Goal: Task Accomplishment & Management: Manage account settings

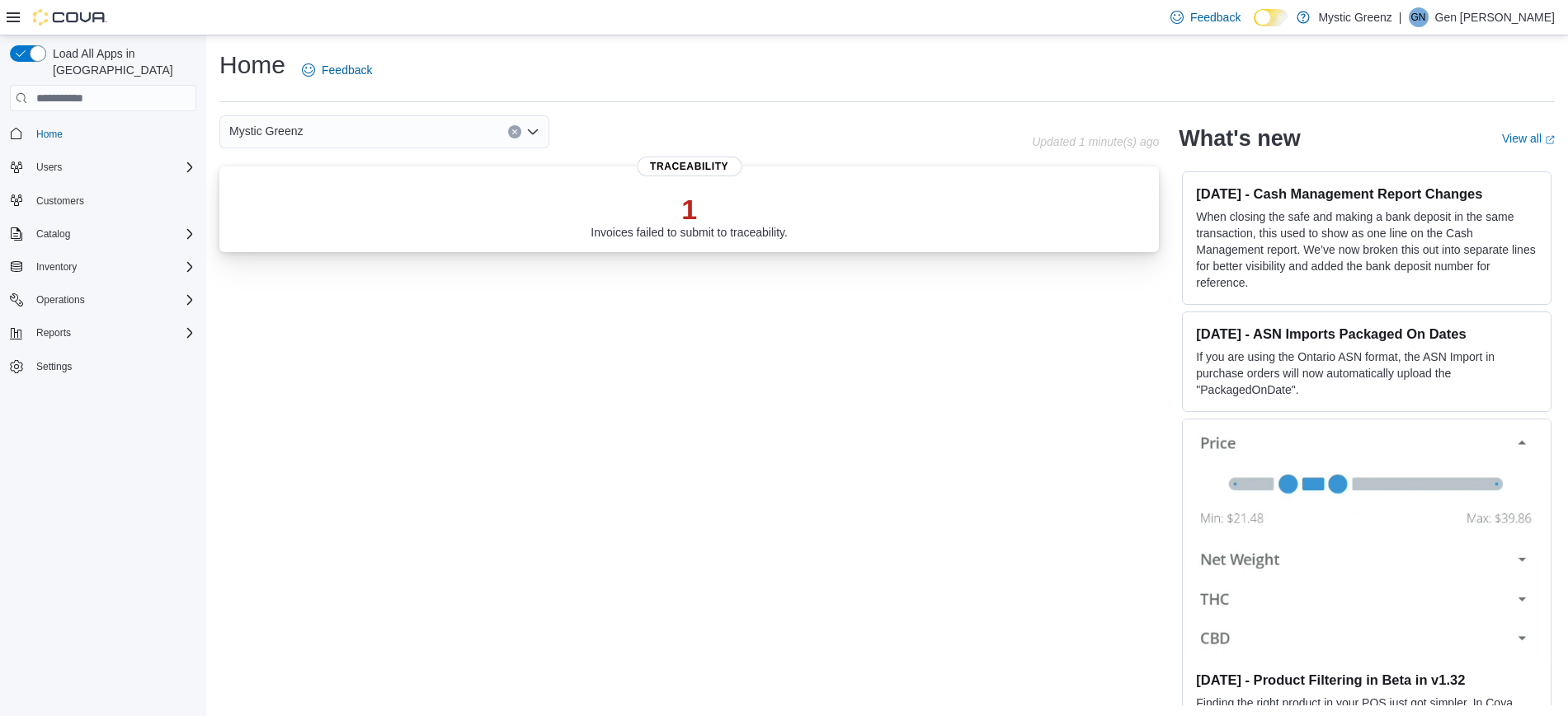
click at [682, 223] on p "1" at bounding box center [688, 209] width 197 height 33
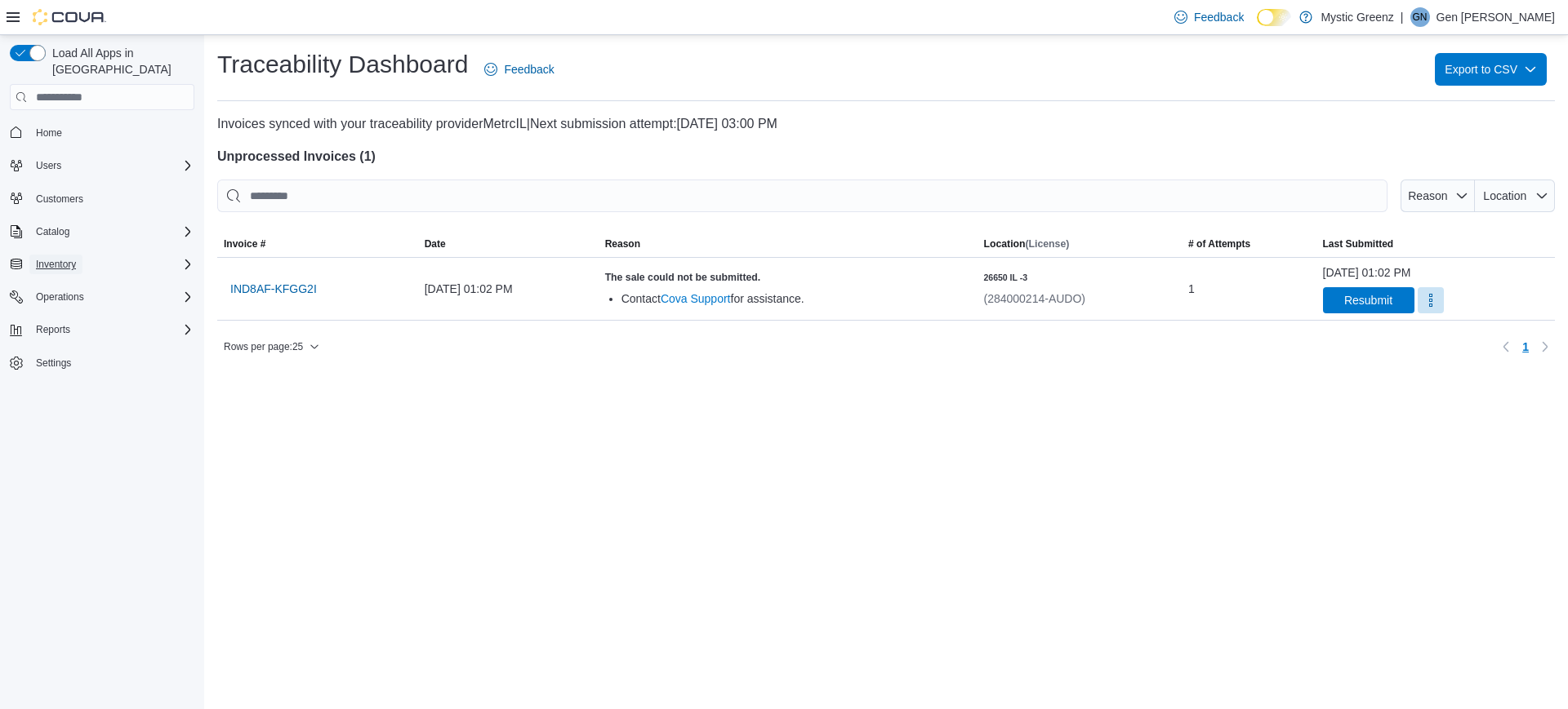
click at [54, 258] on span "Inventory" at bounding box center [56, 264] width 40 height 13
click at [56, 506] on span "Reports" at bounding box center [52, 513] width 34 height 13
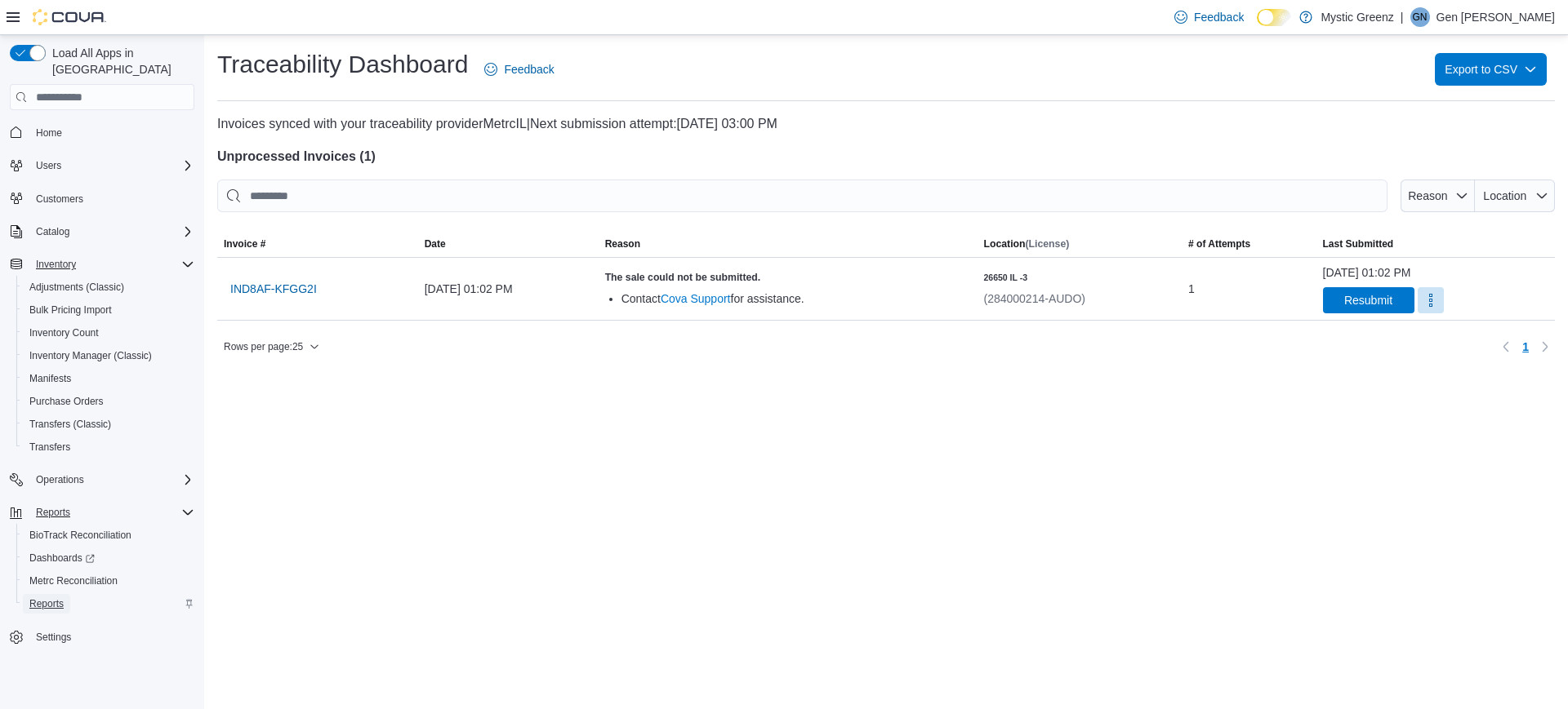
click at [45, 597] on span "Reports" at bounding box center [46, 603] width 34 height 13
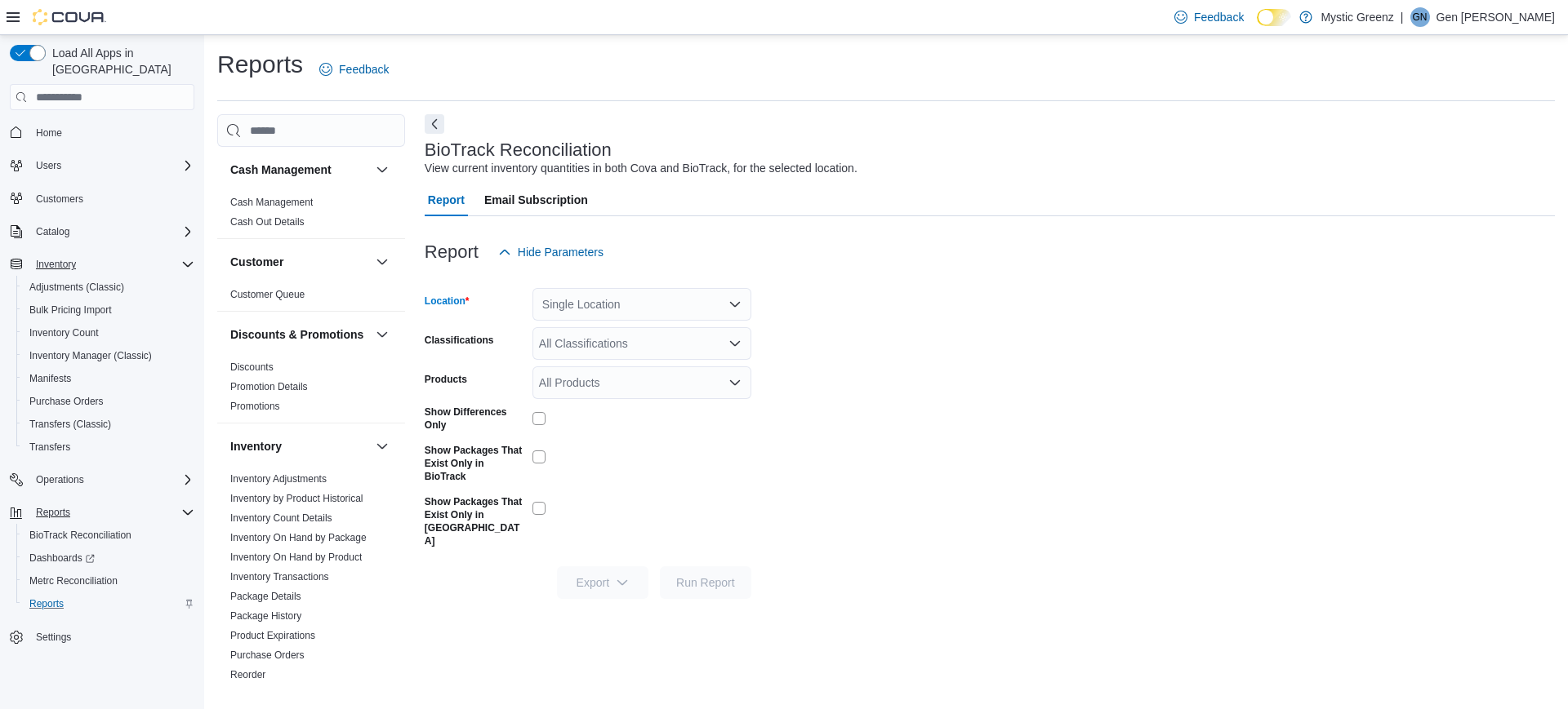
click at [645, 314] on div "Single Location" at bounding box center [641, 304] width 218 height 32
click at [885, 337] on form "Location Single Location Combo box. Selected. Combo box input. Single Location.…" at bounding box center [990, 434] width 1130 height 331
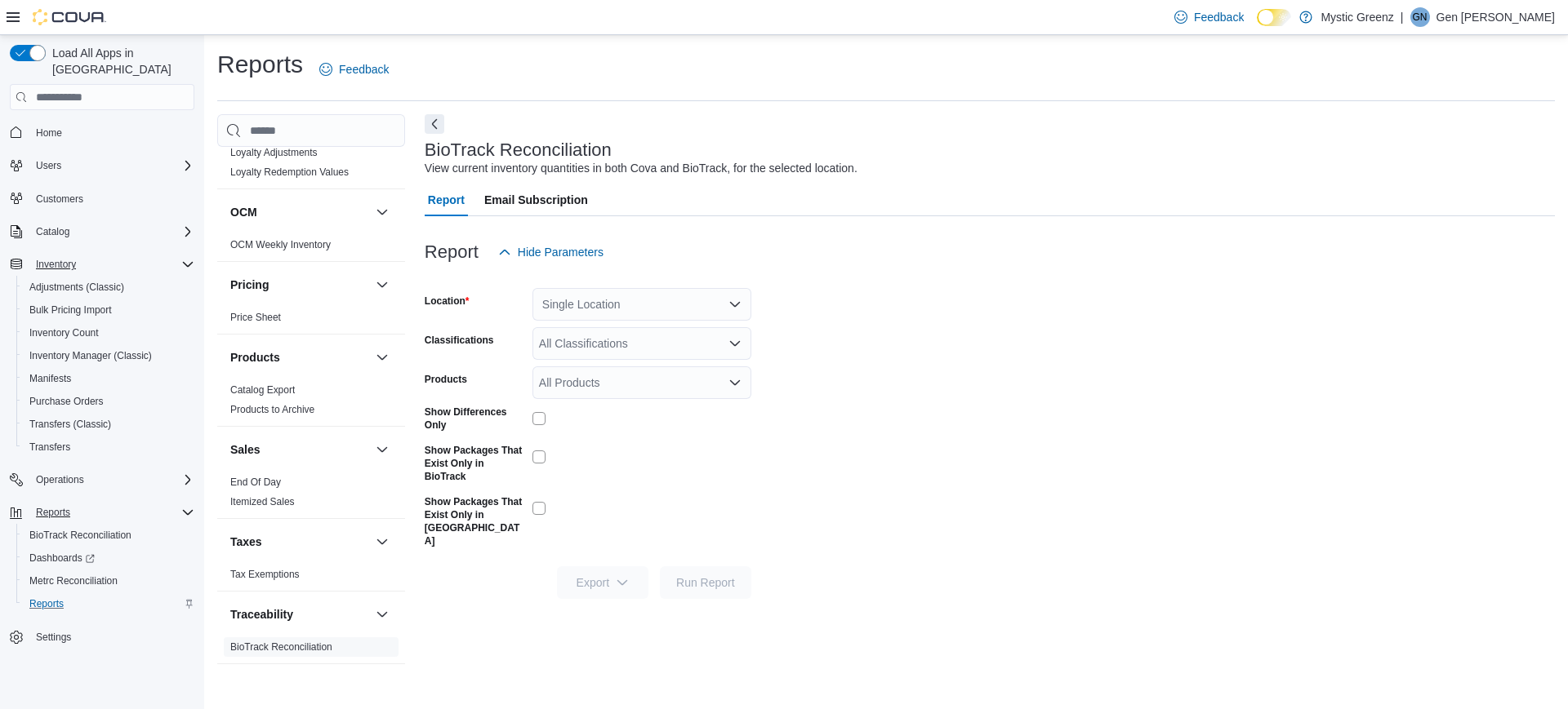
scroll to position [630, 0]
click at [253, 485] on link "End Of Day" at bounding box center [256, 480] width 51 height 11
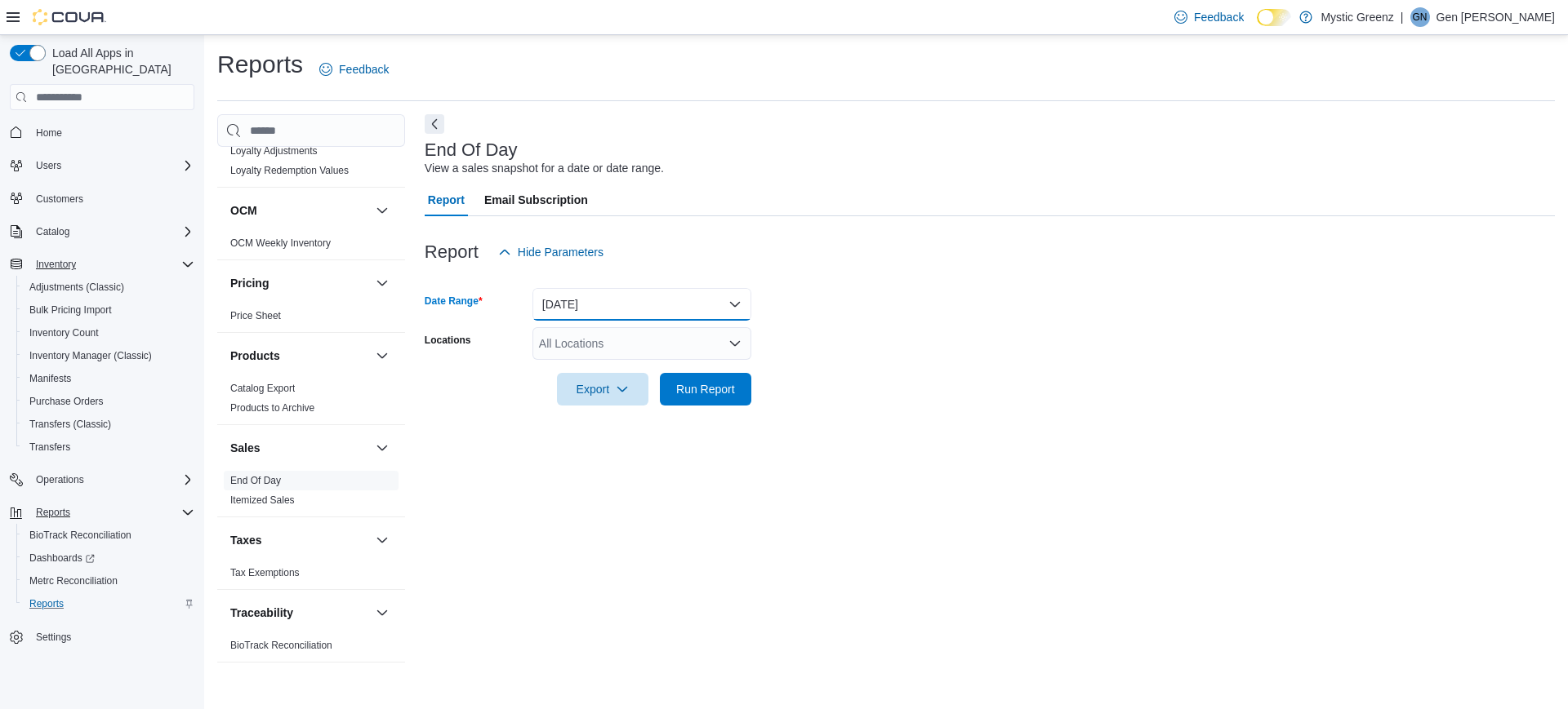
click at [667, 309] on button "Today" at bounding box center [641, 304] width 218 height 32
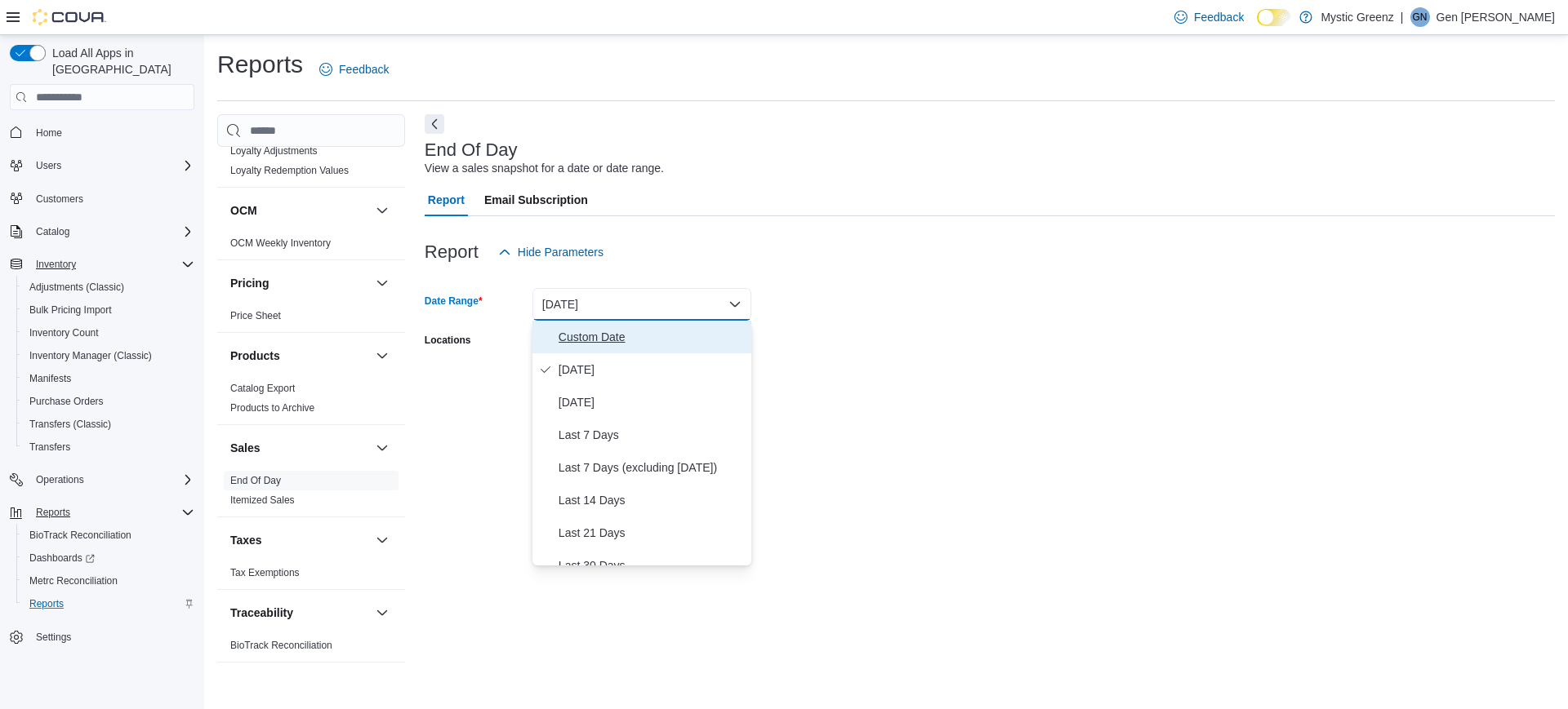
click at [643, 328] on span "Custom Date" at bounding box center [651, 337] width 186 height 19
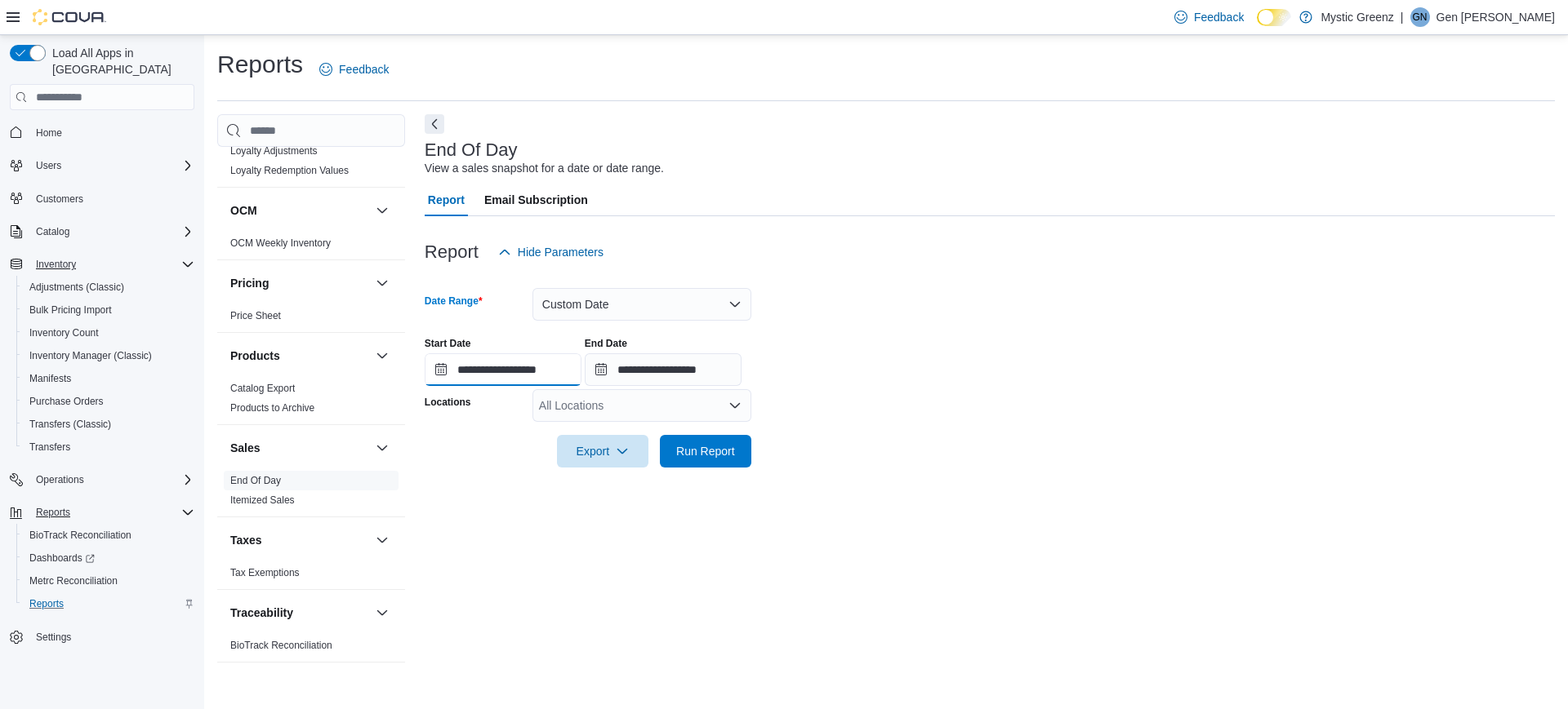
click at [548, 370] on input "**********" at bounding box center [502, 369] width 156 height 32
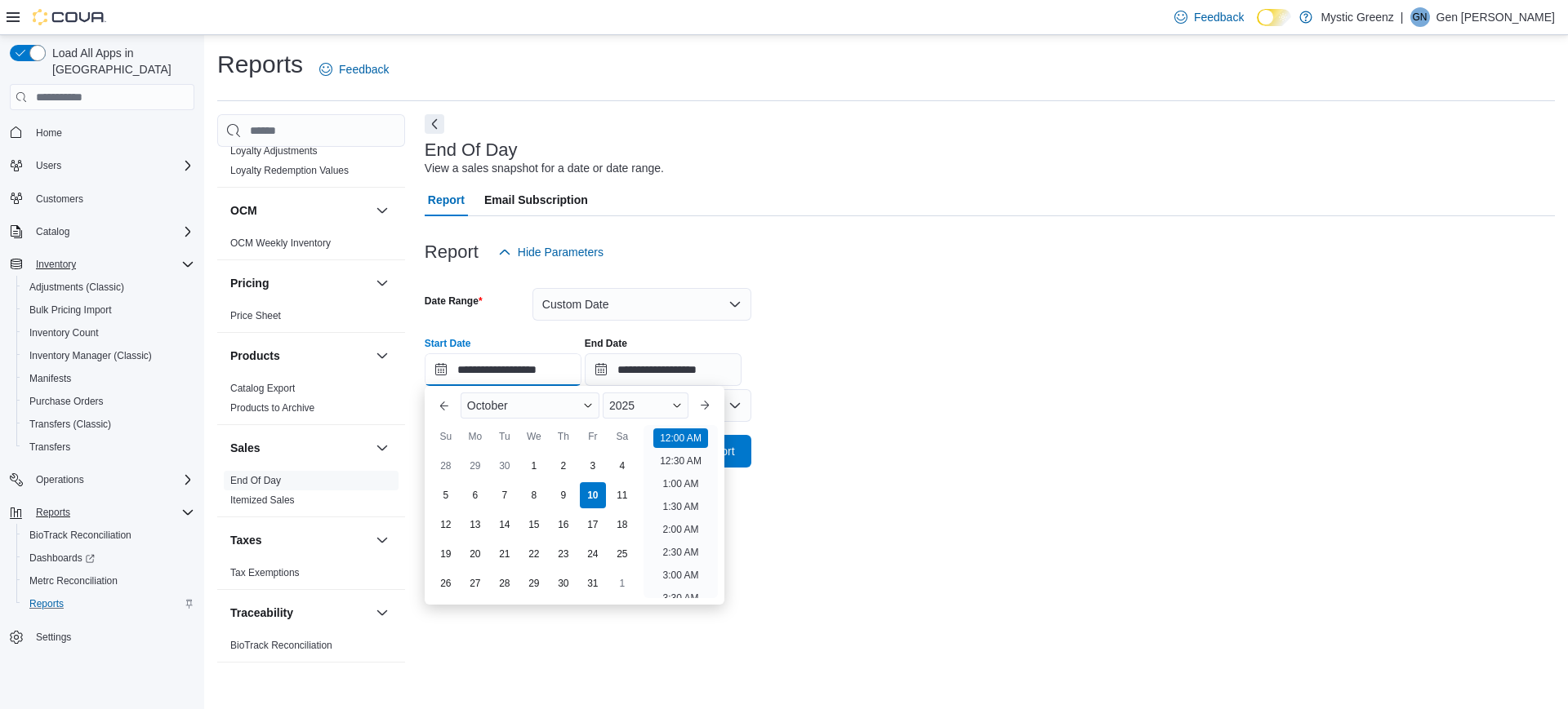
scroll to position [51, 0]
click at [530, 468] on div "1" at bounding box center [533, 466] width 29 height 29
type input "**********"
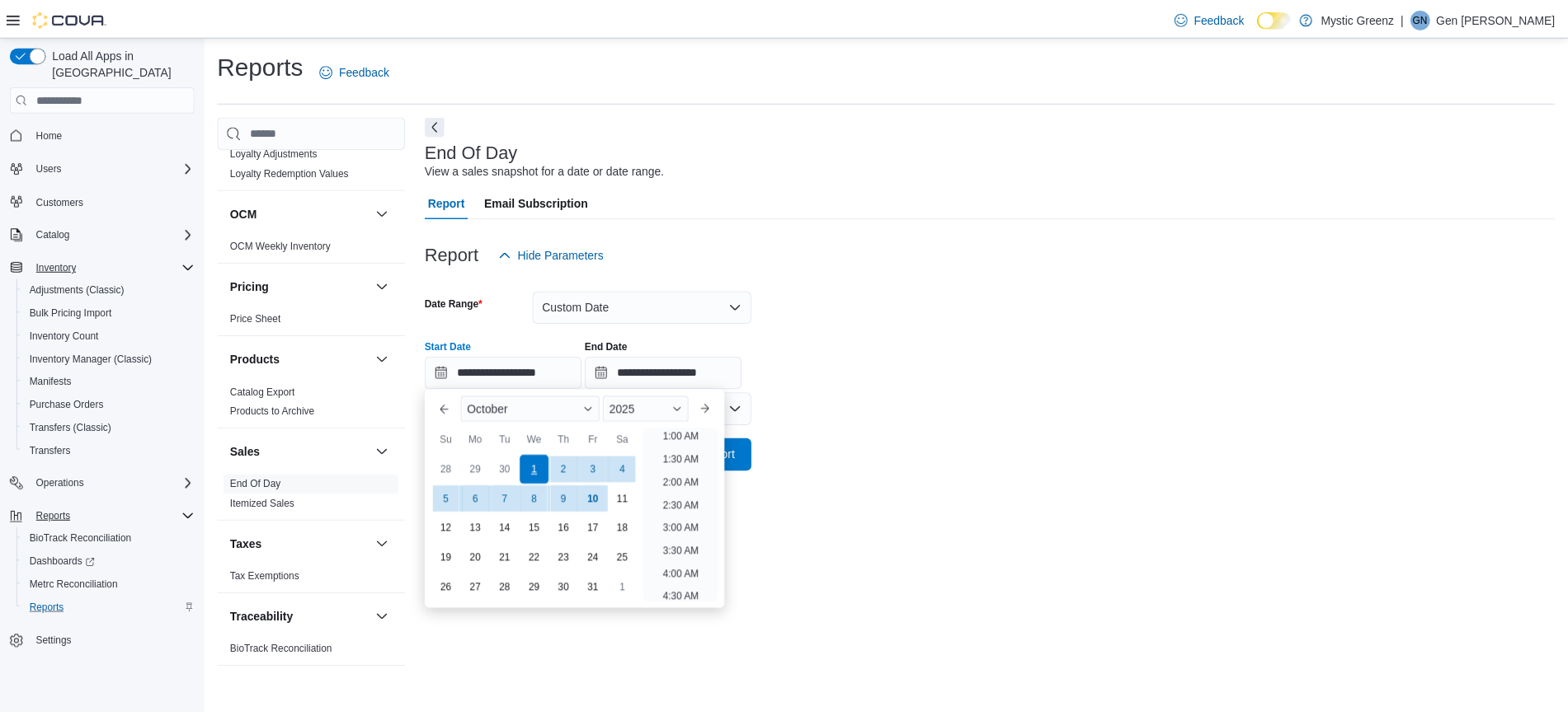
scroll to position [4, 0]
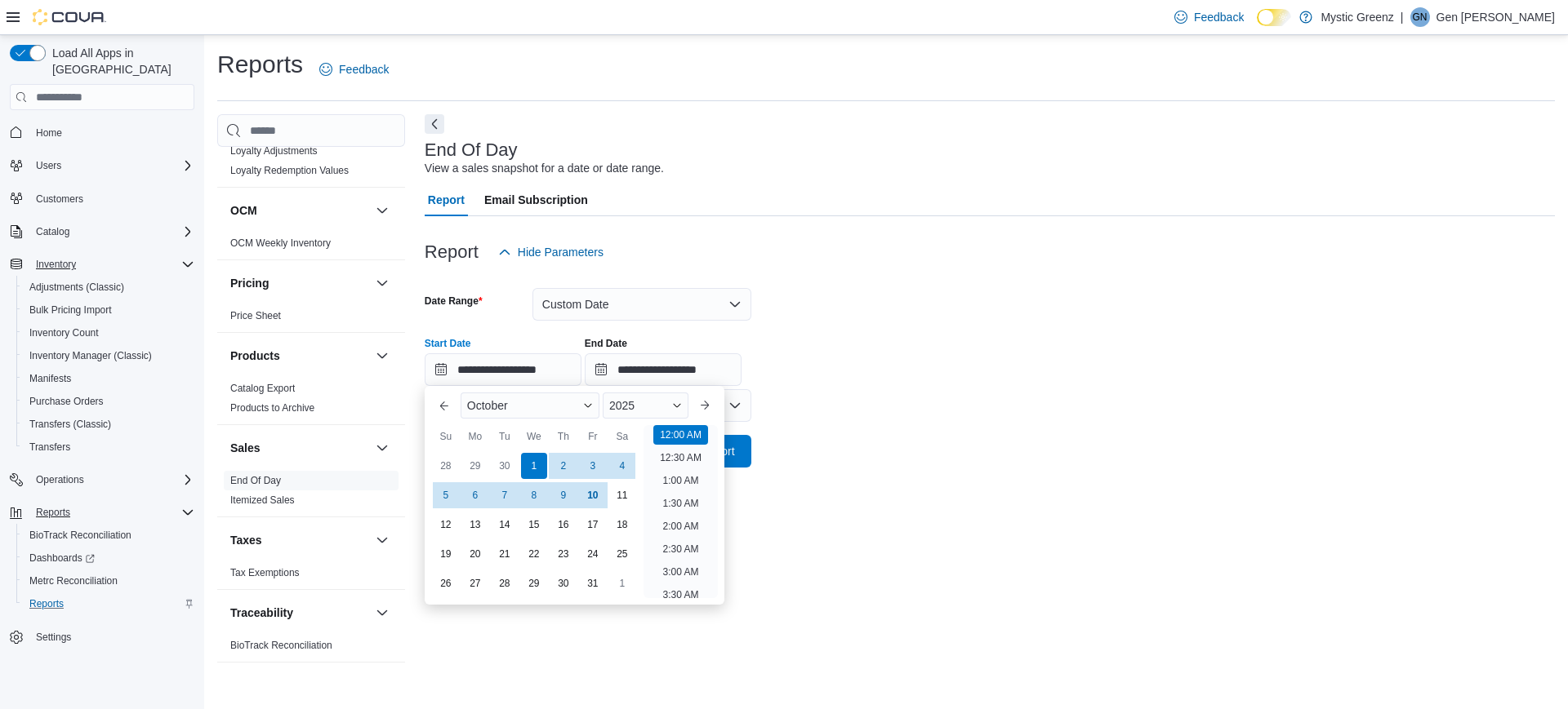
click at [827, 432] on div at bounding box center [990, 428] width 1130 height 13
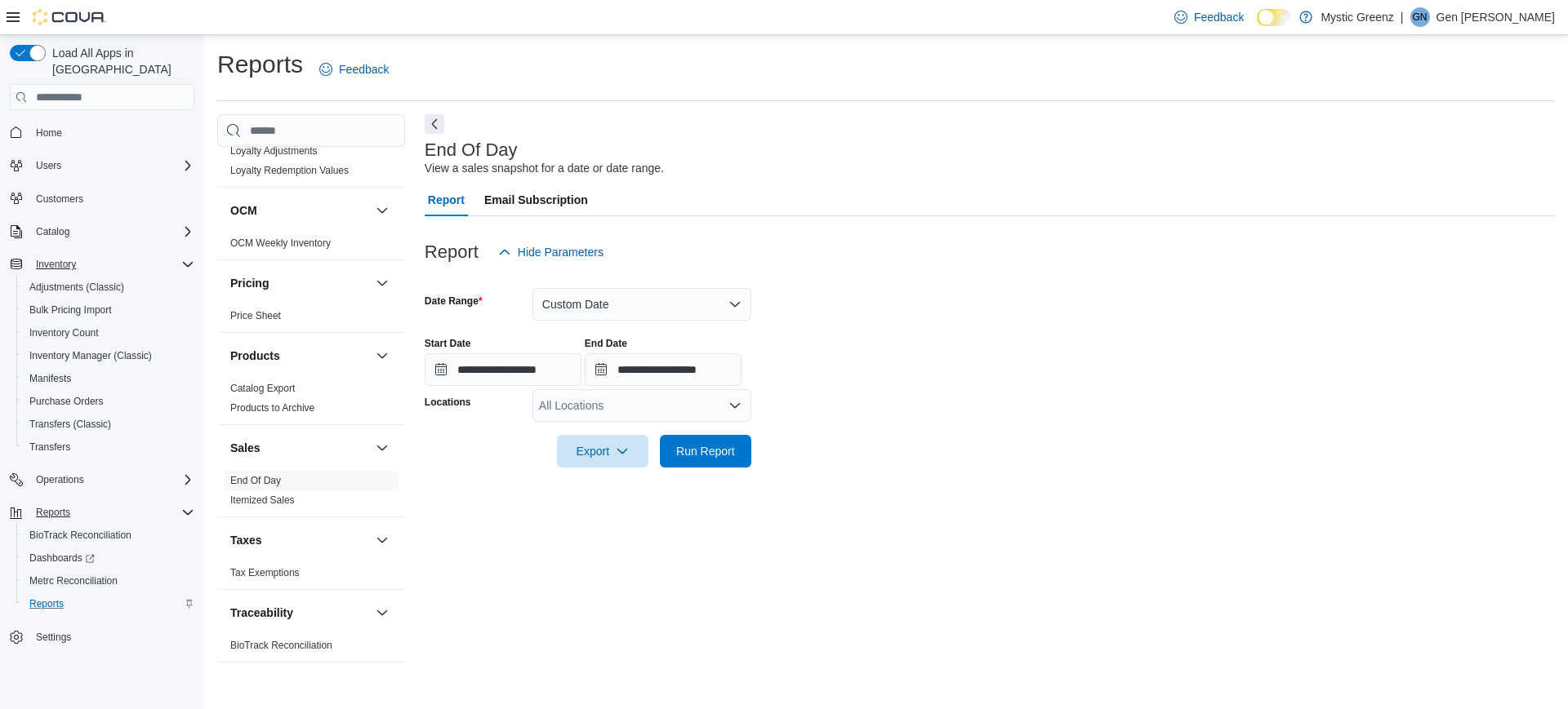
click at [629, 404] on div "All Locations" at bounding box center [641, 405] width 218 height 32
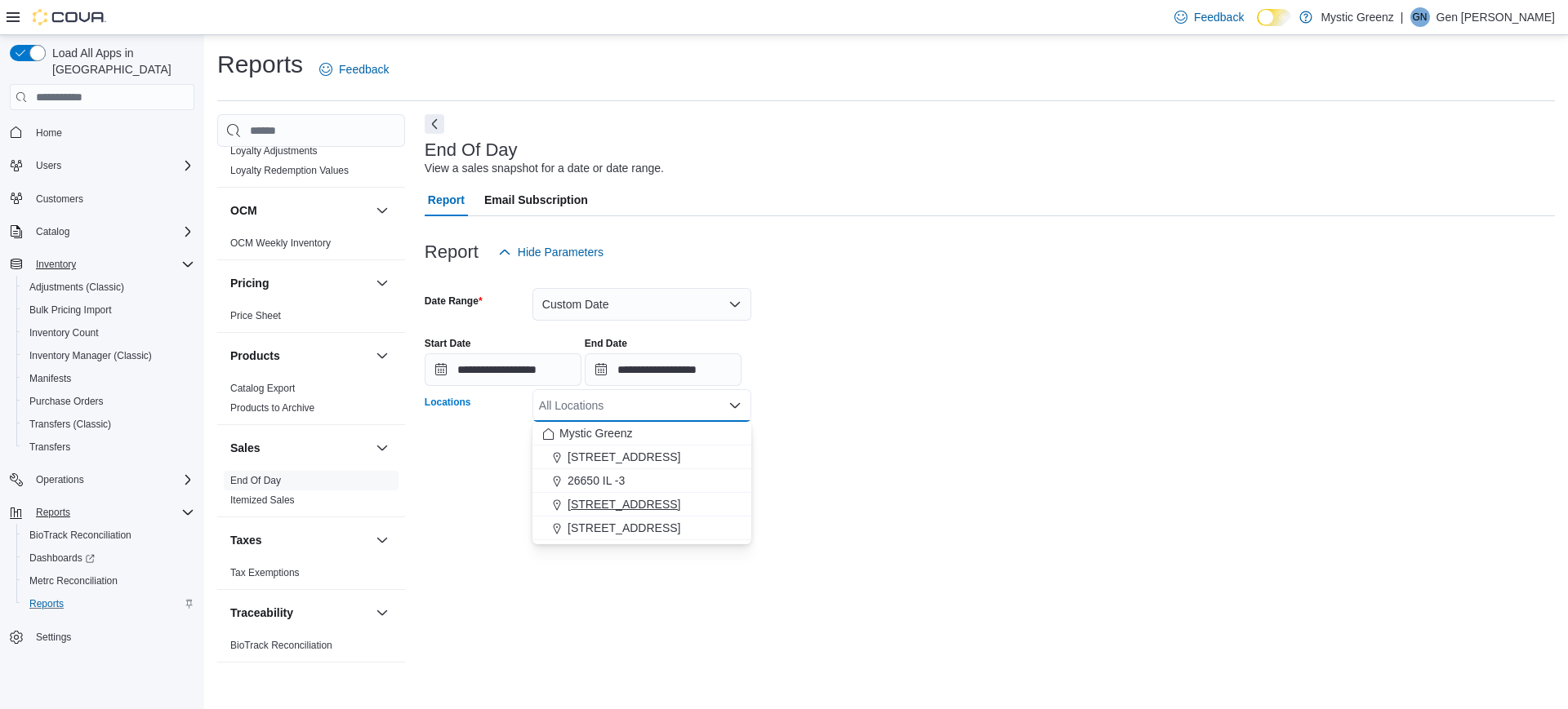
click at [625, 500] on span "360 S Green Mount Rd." at bounding box center [624, 504] width 113 height 17
click at [919, 505] on div "**********" at bounding box center [990, 396] width 1130 height 565
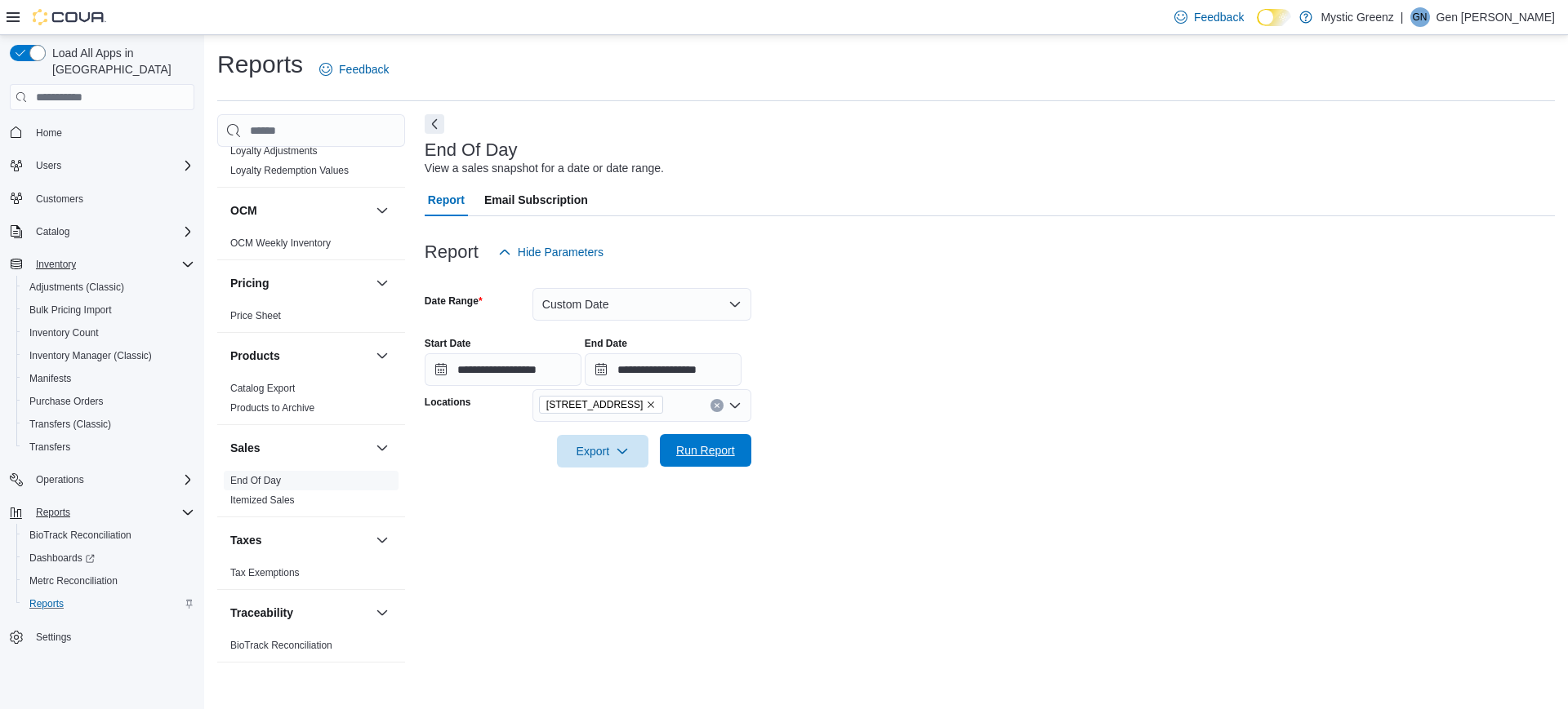
click at [687, 450] on span "Run Report" at bounding box center [705, 451] width 59 height 17
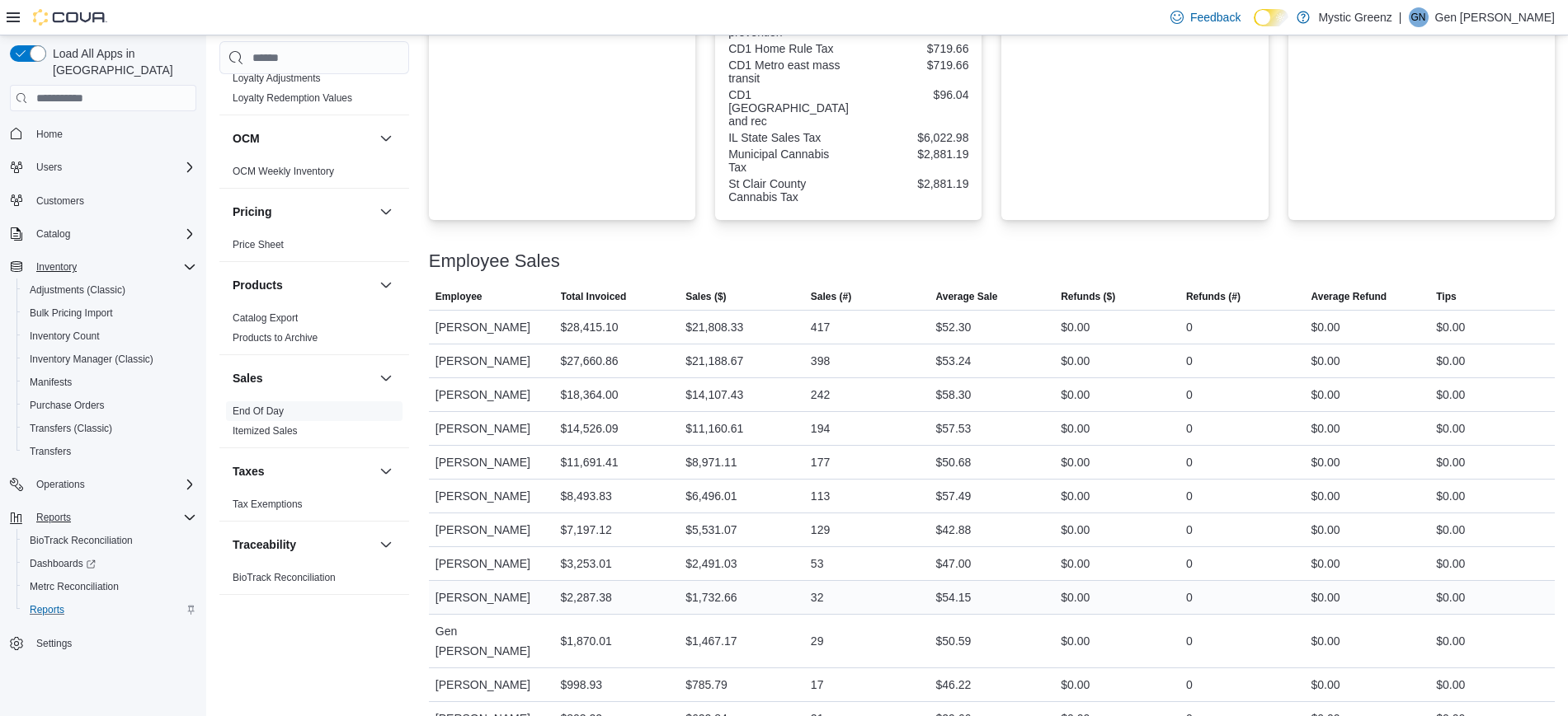
scroll to position [793, 0]
click at [101, 353] on span "Inventory Manager (Classic)" at bounding box center [92, 359] width 124 height 13
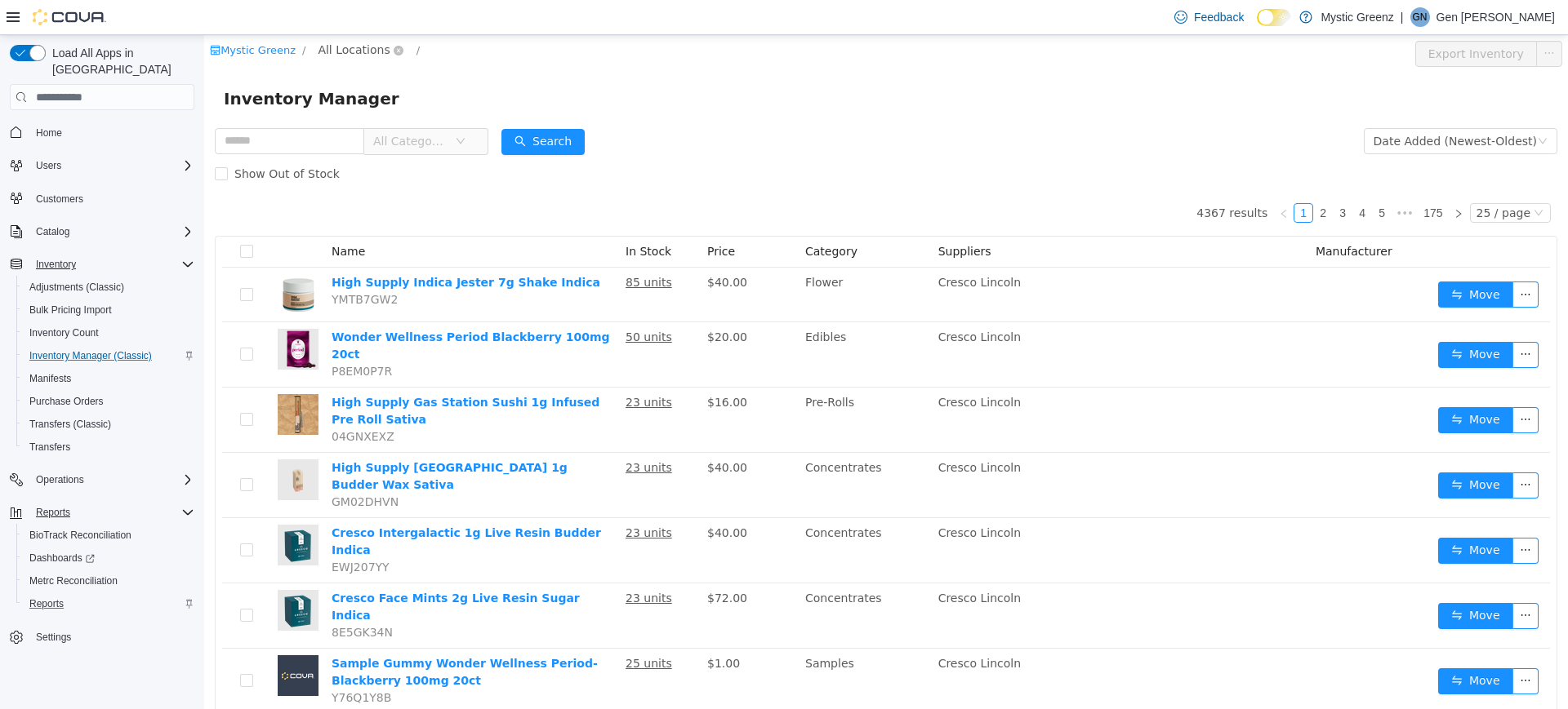
click at [353, 54] on span "All Locations" at bounding box center [354, 50] width 72 height 18
click at [391, 209] on ul "1120 Woodlawn Rd 26650 IL -3 360 S Green Mount Rd. 5045 Indus Drive" at bounding box center [388, 181] width 156 height 107
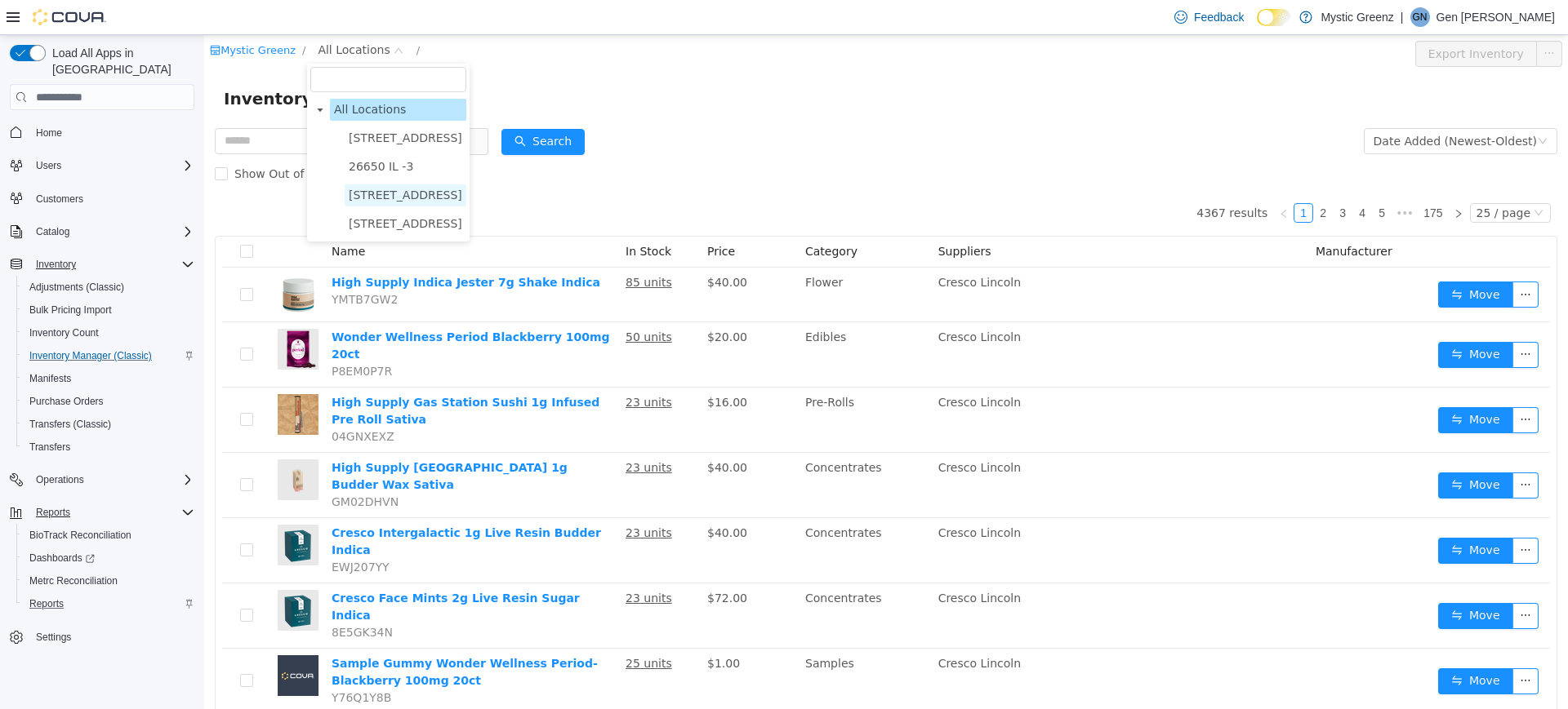
click at [382, 201] on span "360 S Green Mount Rd." at bounding box center [405, 195] width 114 height 13
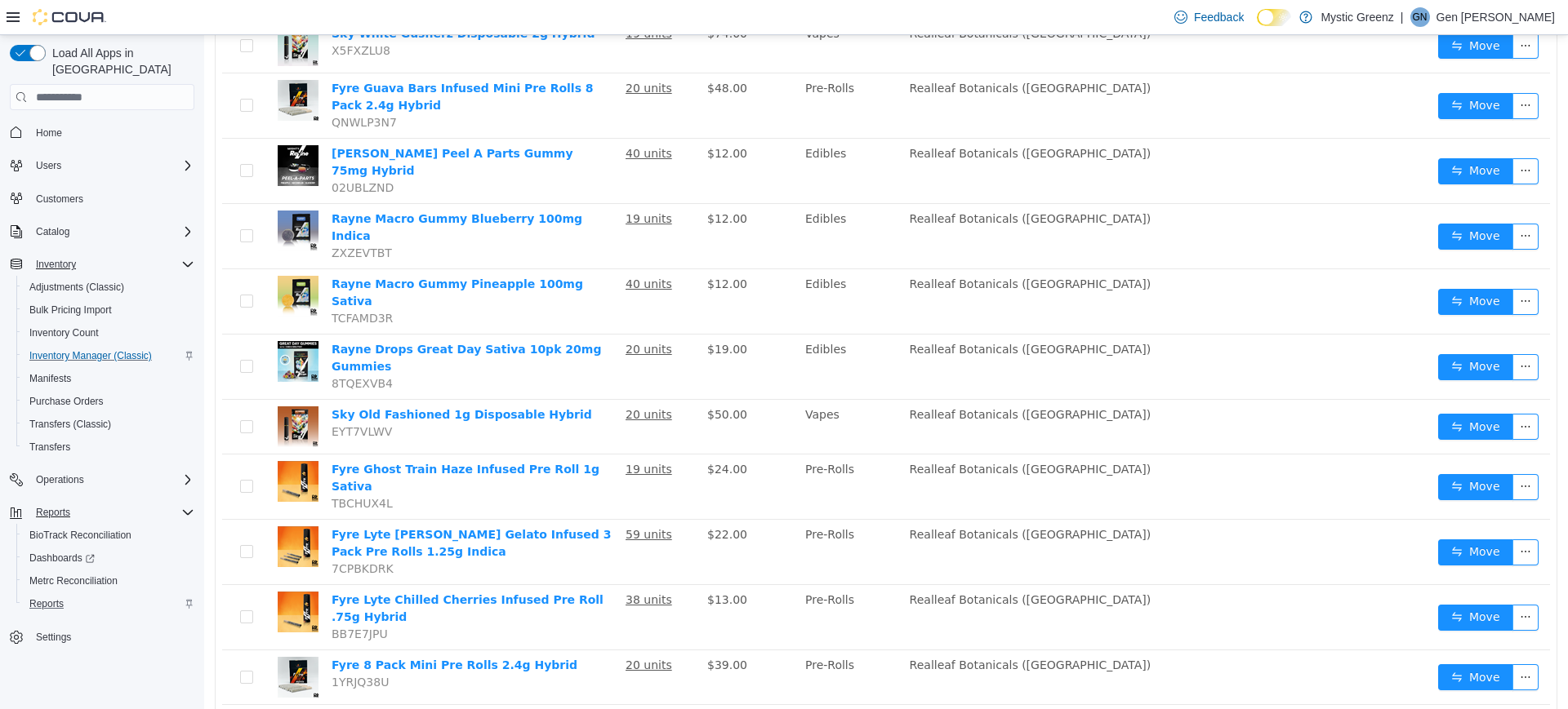
scroll to position [34, 0]
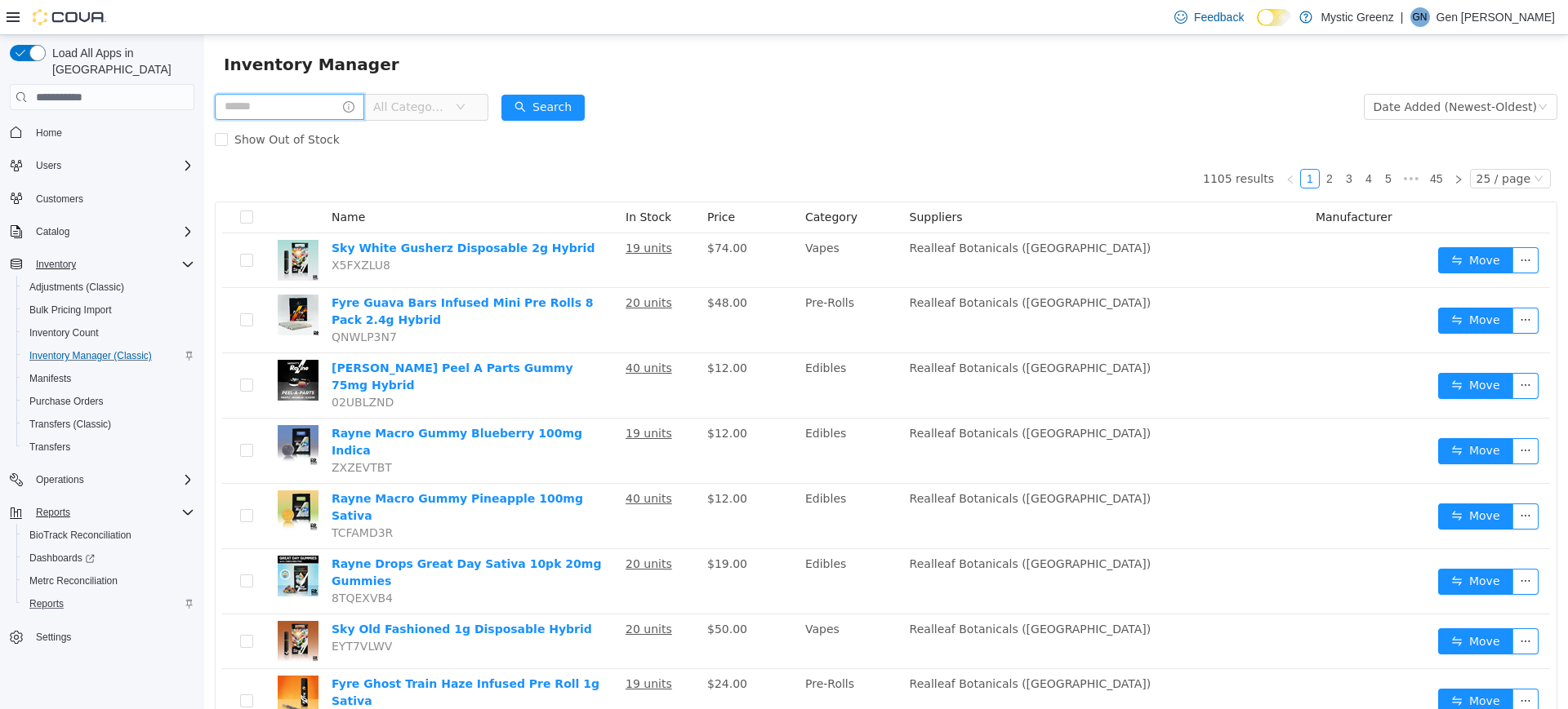
click at [294, 107] on input "text" at bounding box center [289, 107] width 149 height 26
type input "*******"
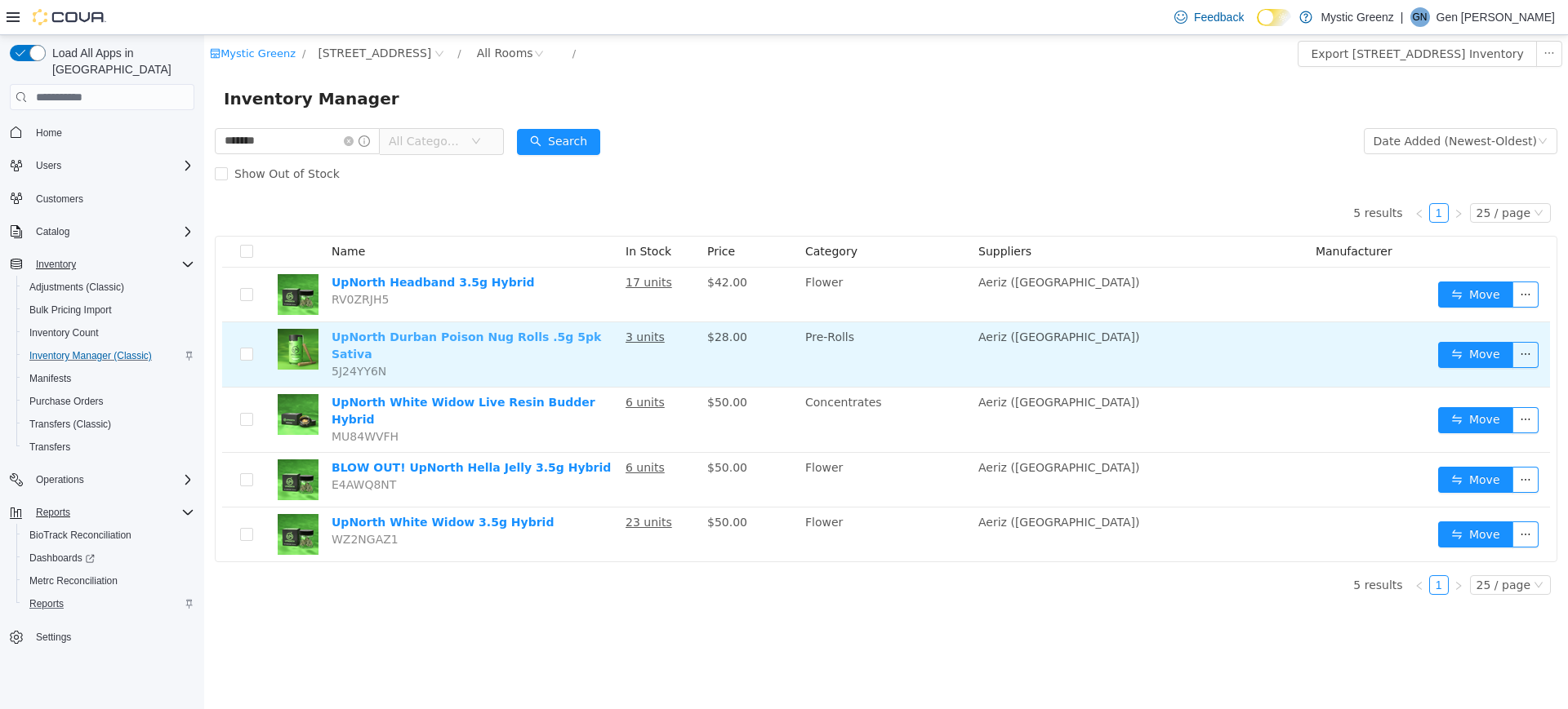
click at [530, 336] on link "UpNorth Durban Poison Nug Rolls .5g 5pk Sativa" at bounding box center [466, 346] width 269 height 31
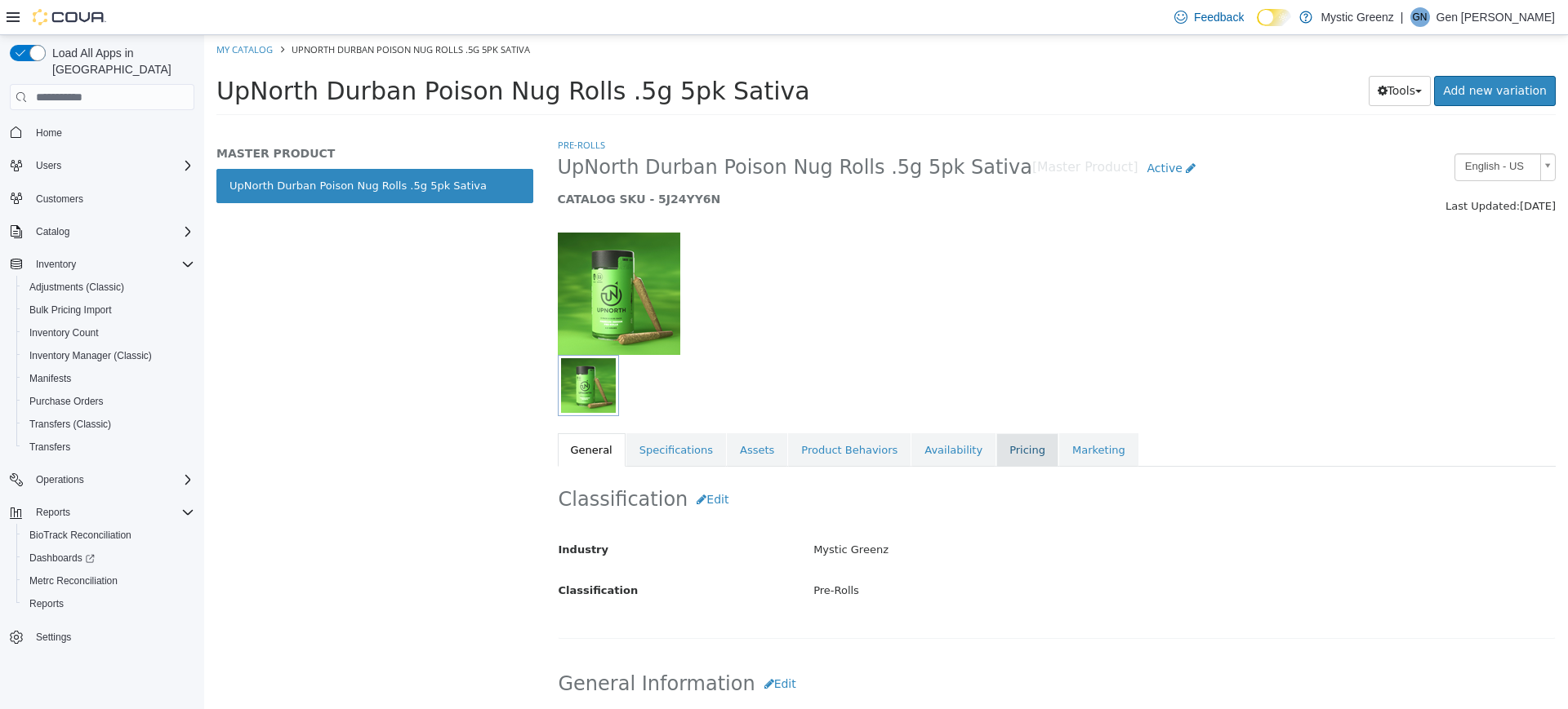
click at [996, 447] on link "Pricing" at bounding box center [1026, 450] width 62 height 34
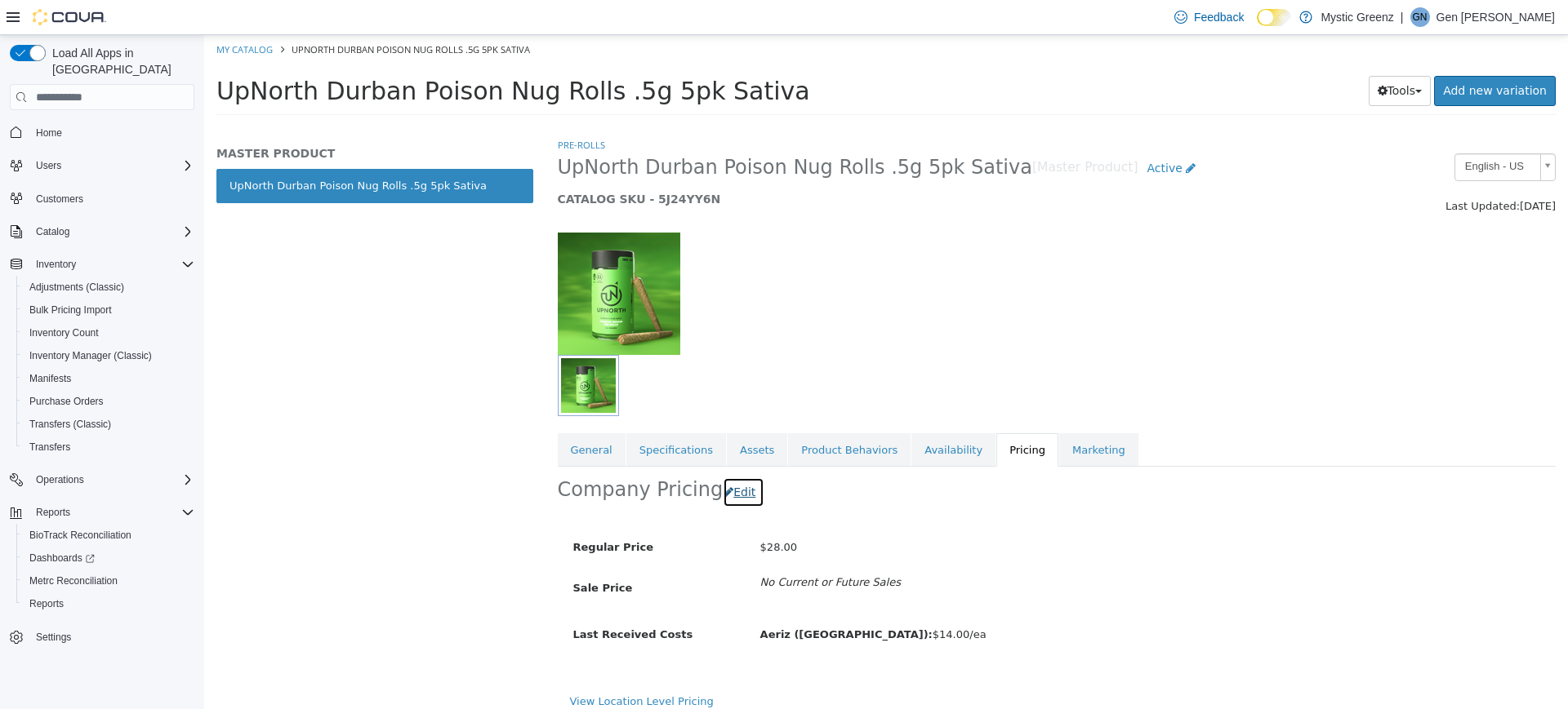
click at [729, 493] on button "Edit" at bounding box center [743, 492] width 42 height 31
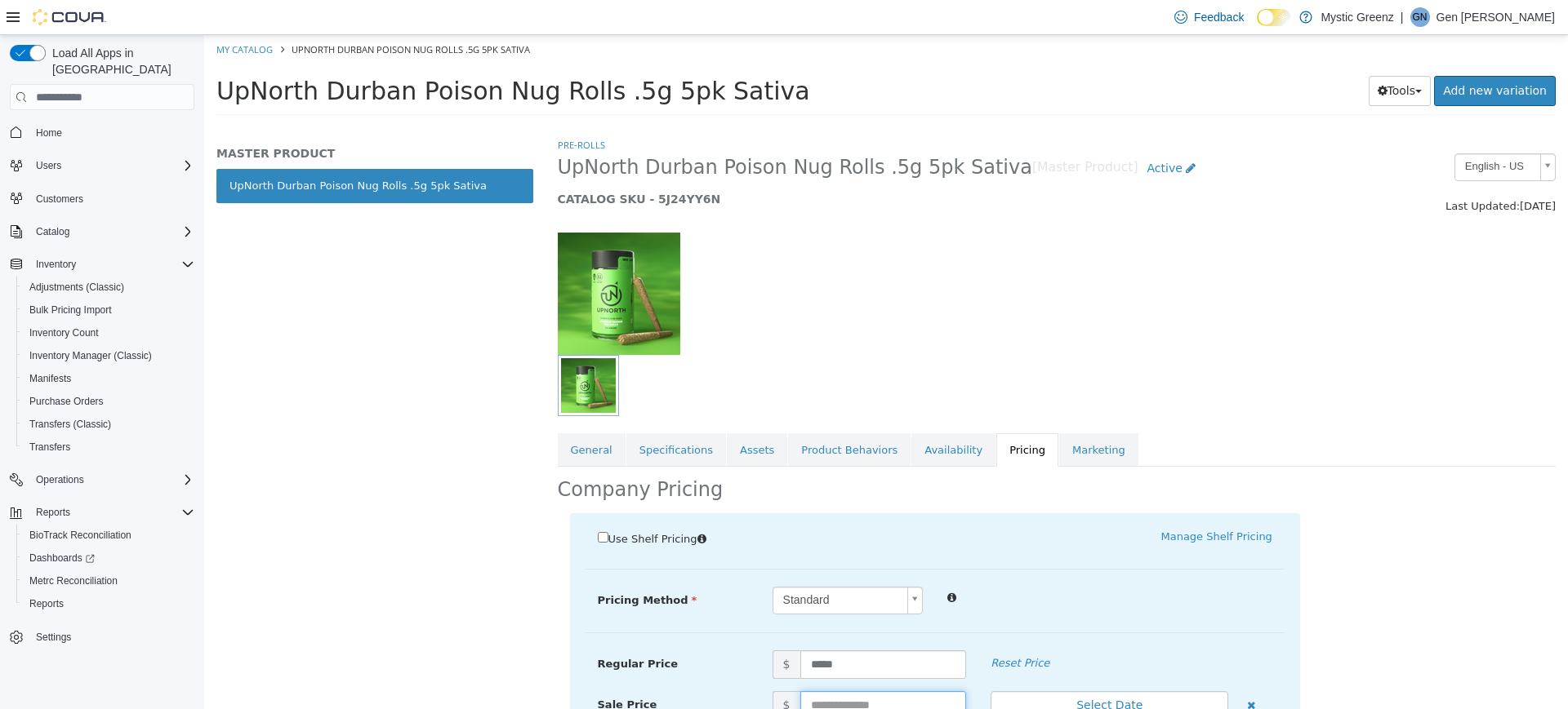
click at [806, 705] on input "text" at bounding box center [883, 706] width 167 height 29
type input "*****"
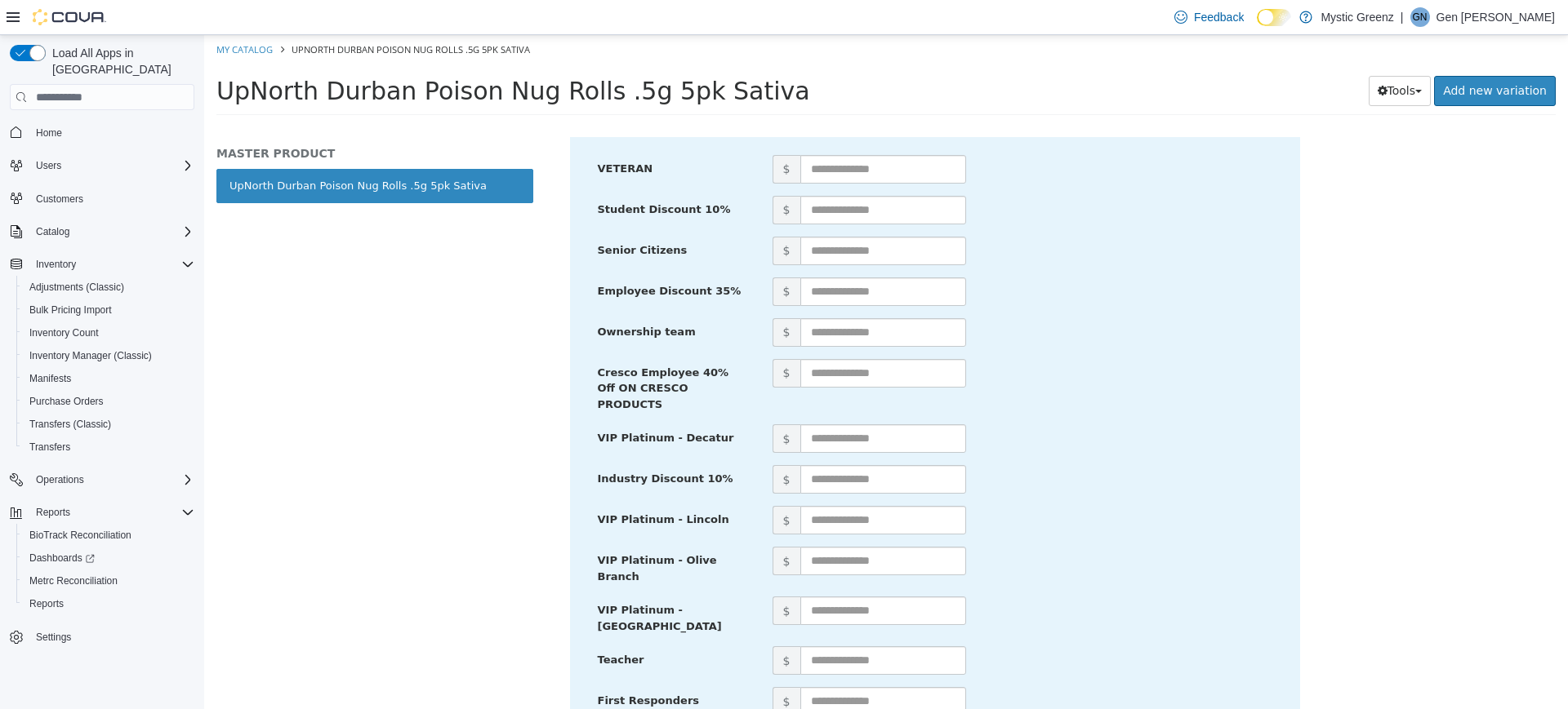
scroll to position [786, 0]
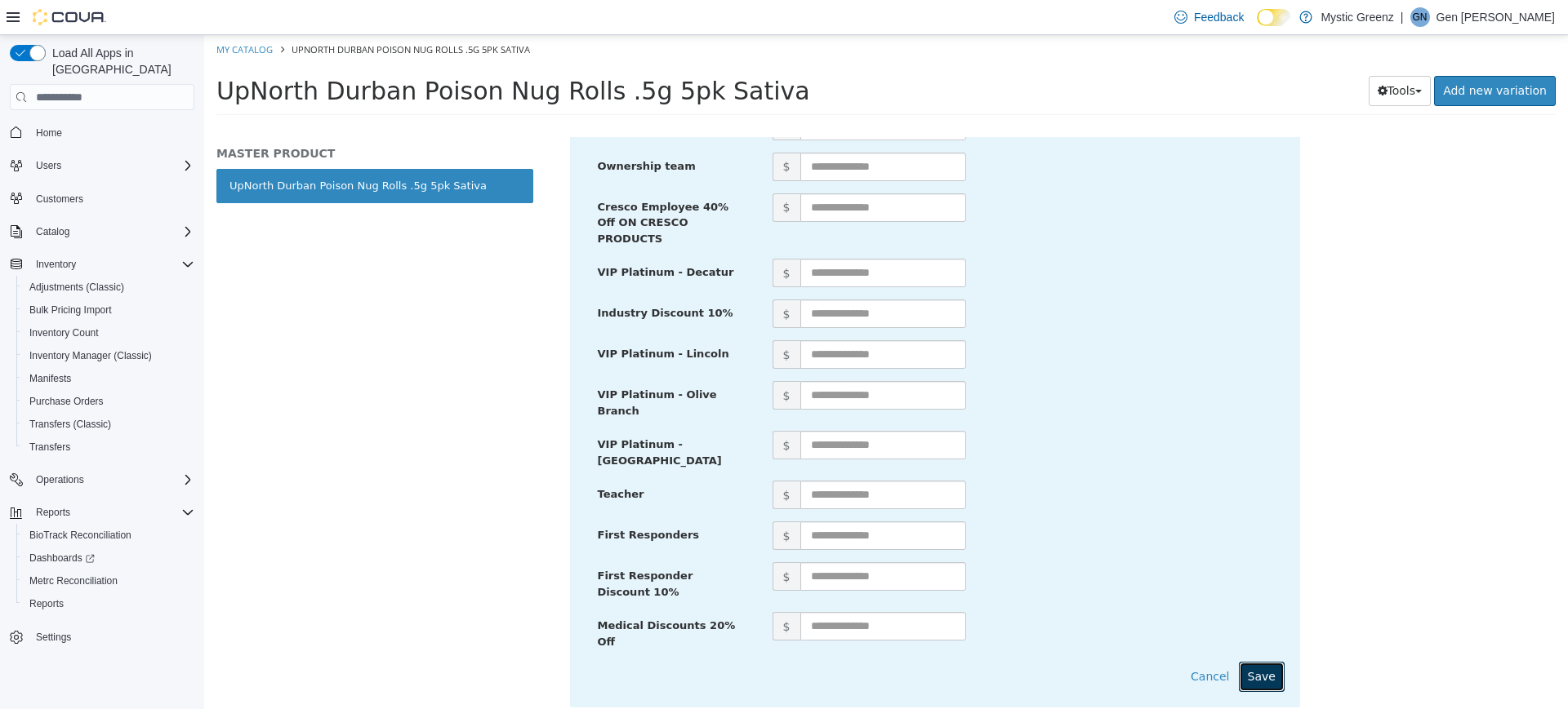
click at [1268, 662] on button "Save" at bounding box center [1261, 677] width 45 height 31
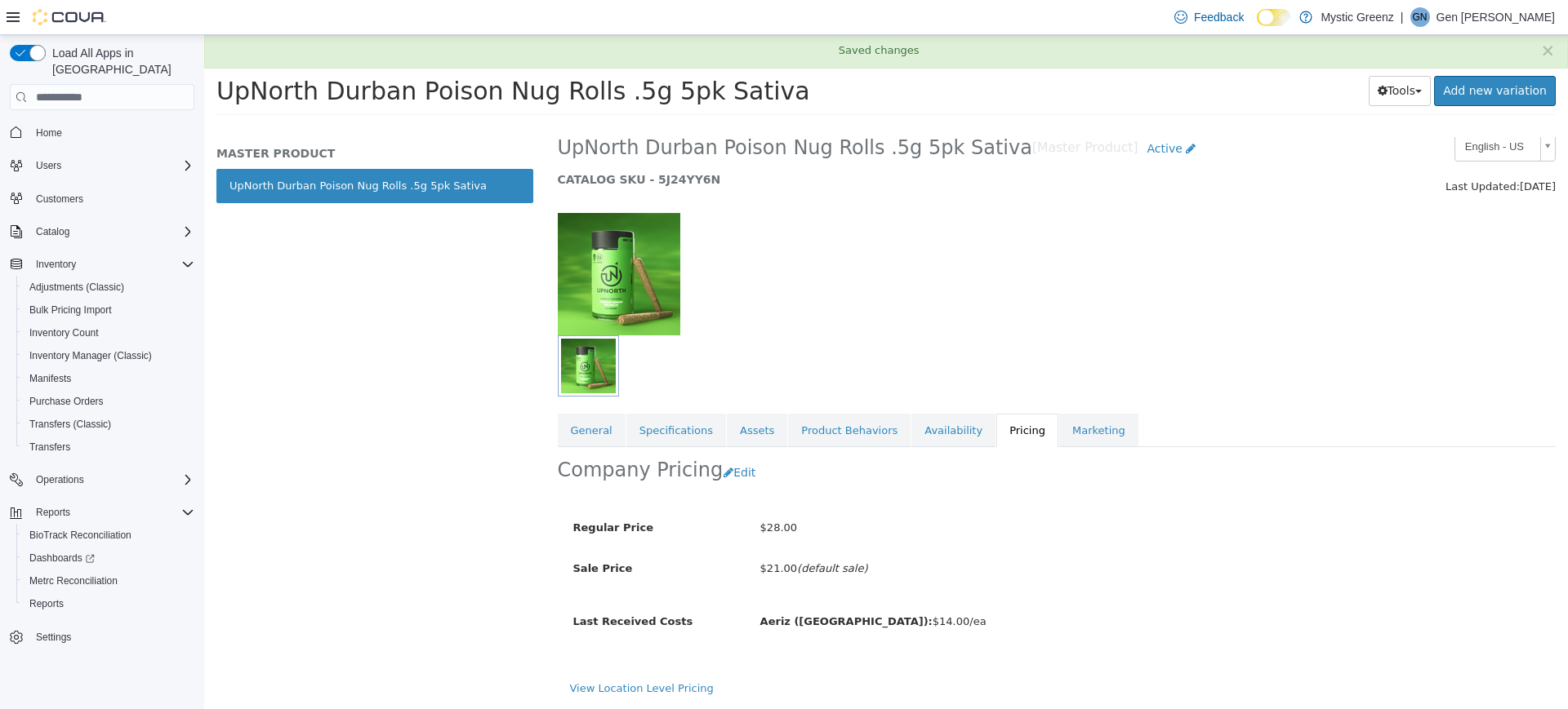
scroll to position [19, 0]
click at [604, 437] on link "General" at bounding box center [591, 430] width 68 height 34
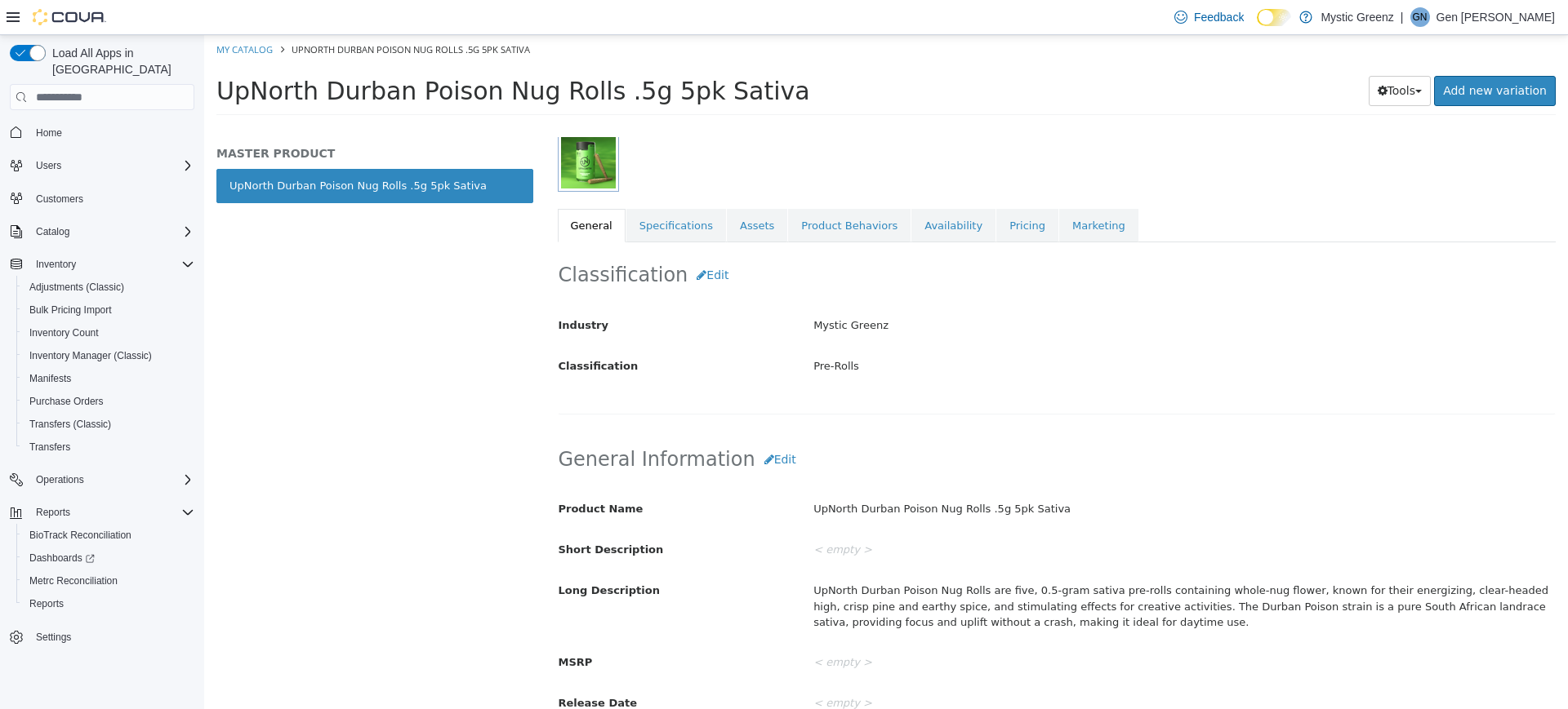
scroll to position [238, 0]
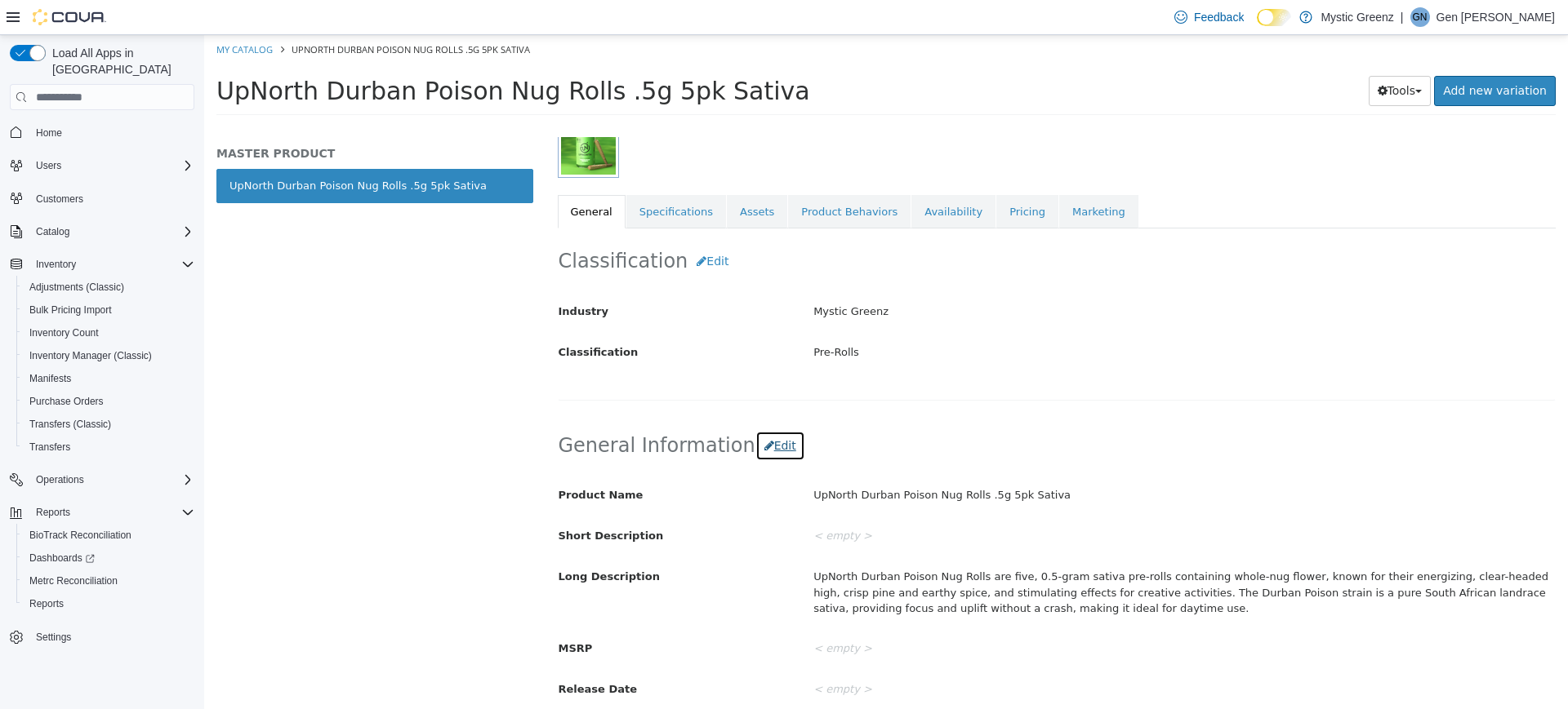
click at [765, 459] on button "Edit" at bounding box center [780, 446] width 50 height 31
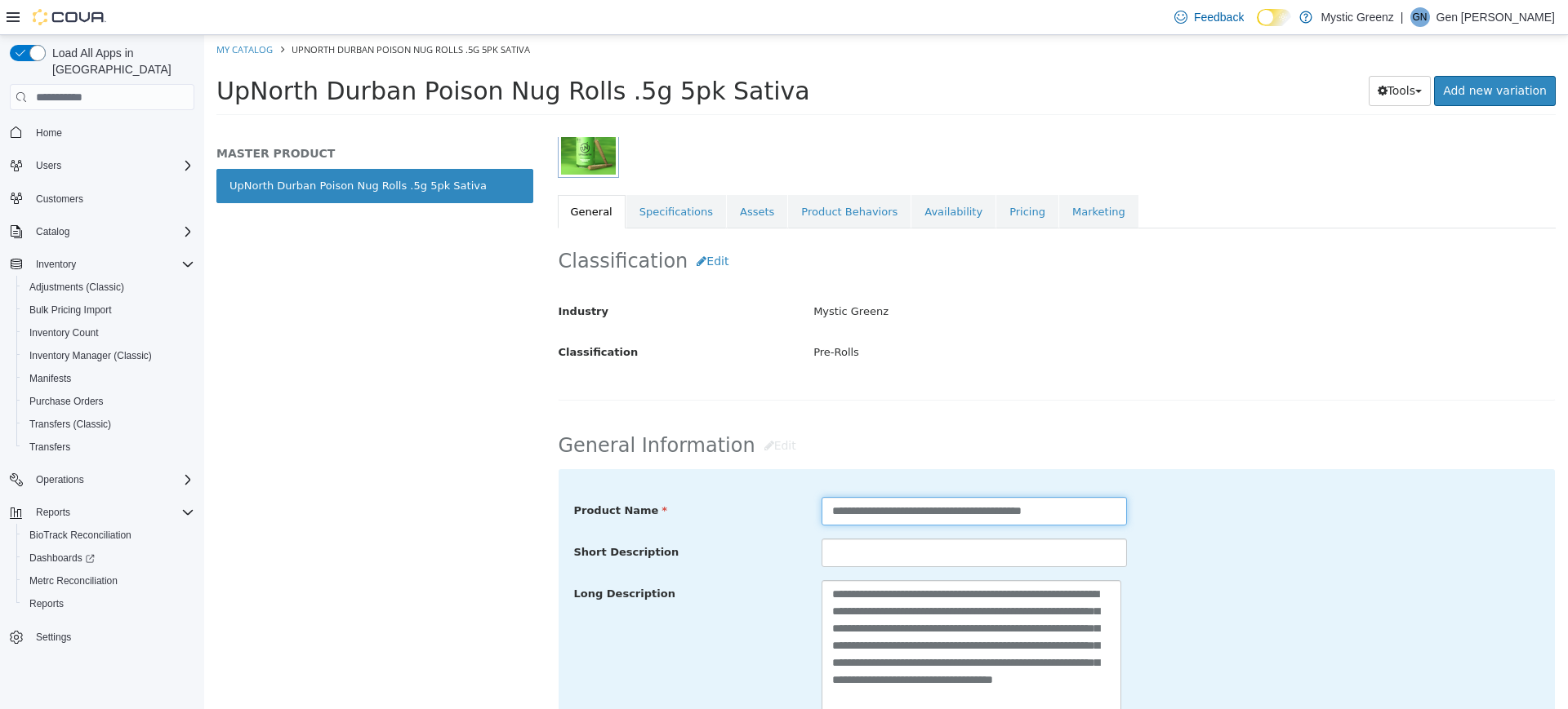
click at [825, 517] on input "**********" at bounding box center [974, 511] width 306 height 29
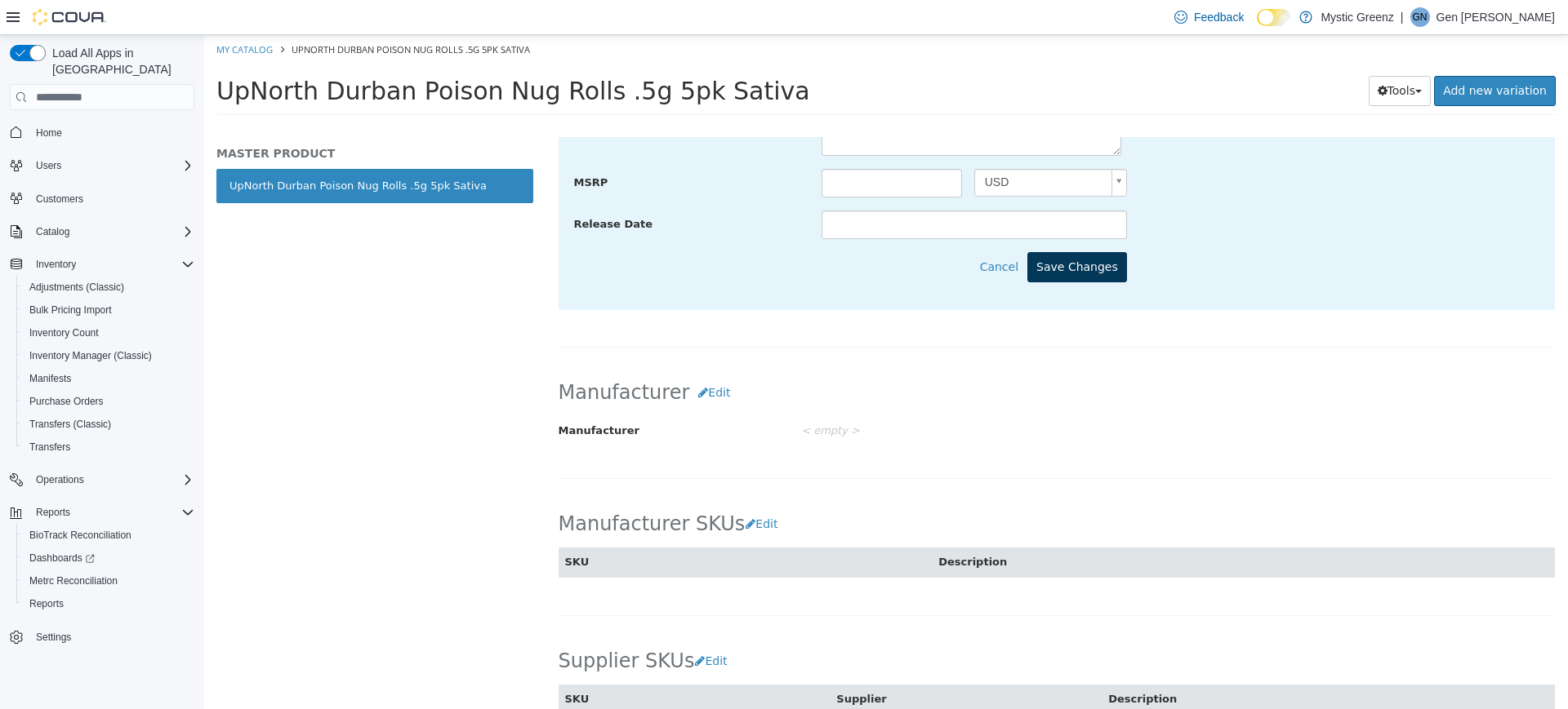
scroll to position [844, 0]
type input "**********"
click at [1083, 267] on button "Save Changes" at bounding box center [1077, 268] width 100 height 31
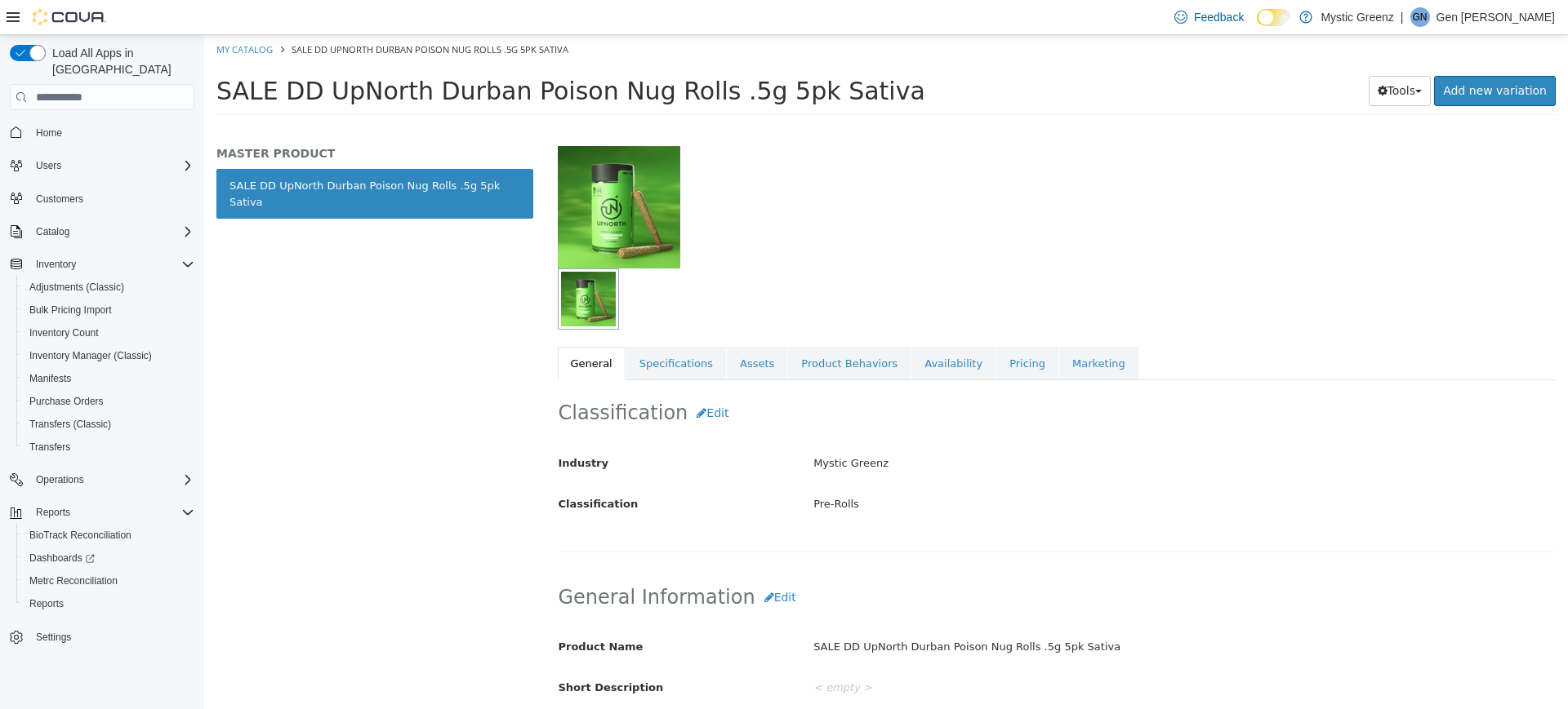
scroll to position [48, 0]
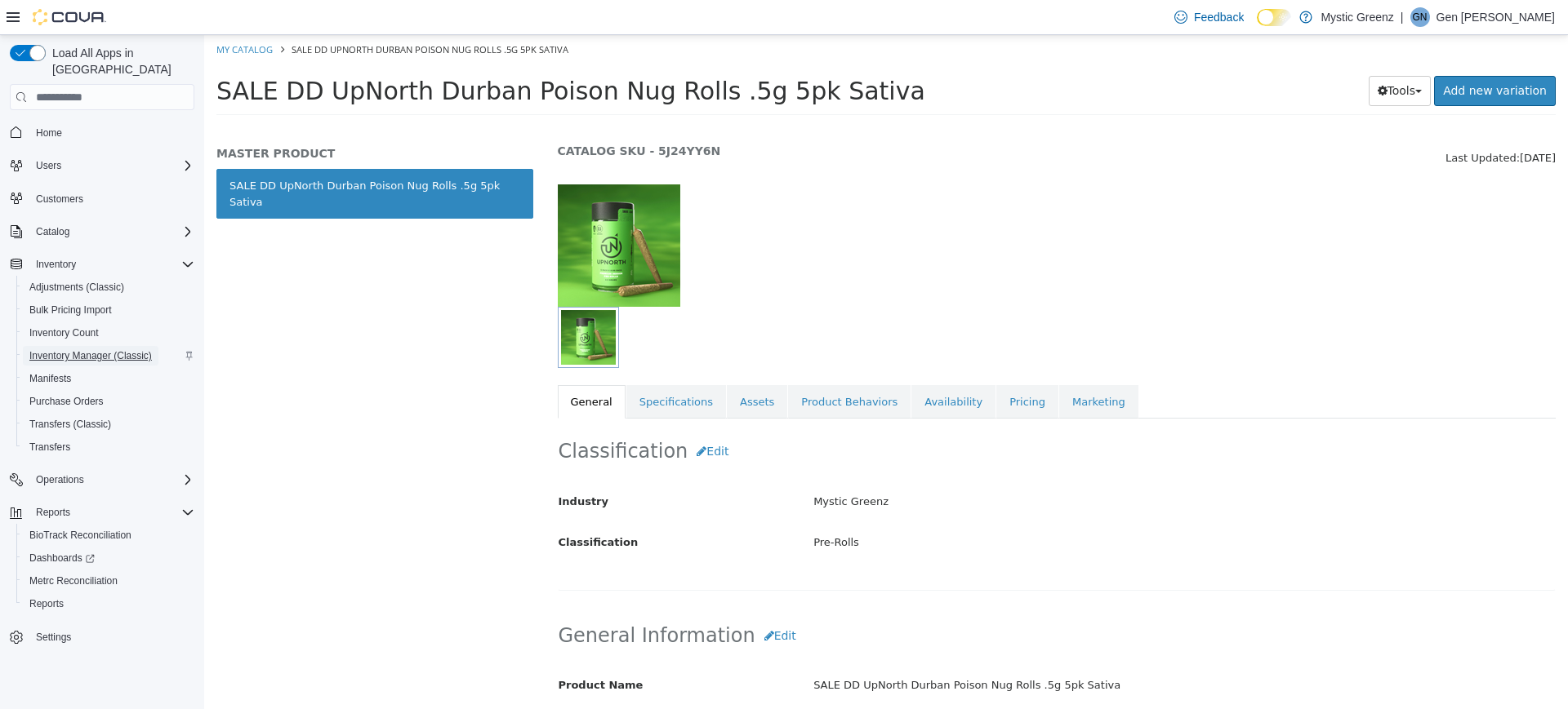
click at [107, 349] on span "Inventory Manager (Classic)" at bounding box center [91, 355] width 122 height 13
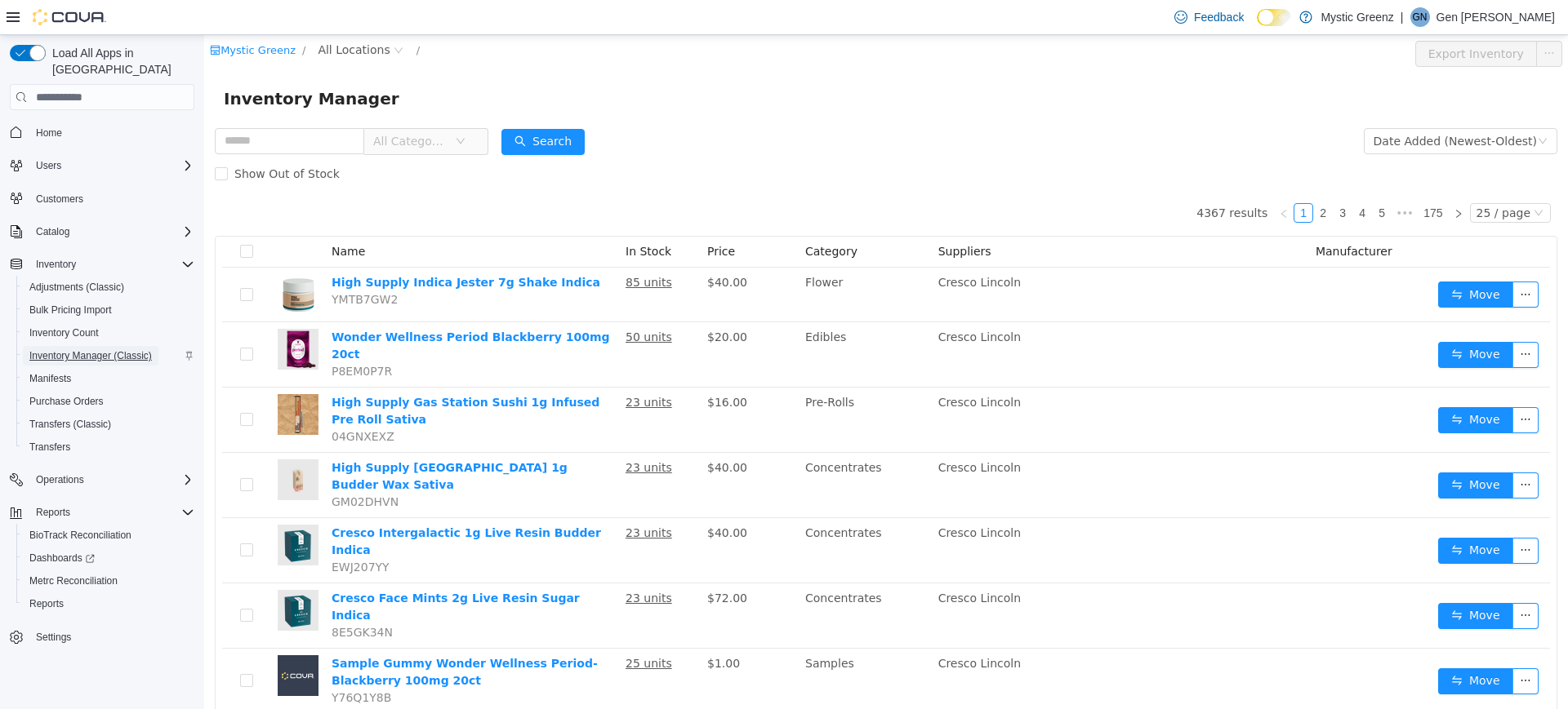
click at [82, 349] on span "Inventory Manager (Classic)" at bounding box center [91, 355] width 122 height 13
click at [346, 52] on span "All Locations" at bounding box center [354, 50] width 72 height 18
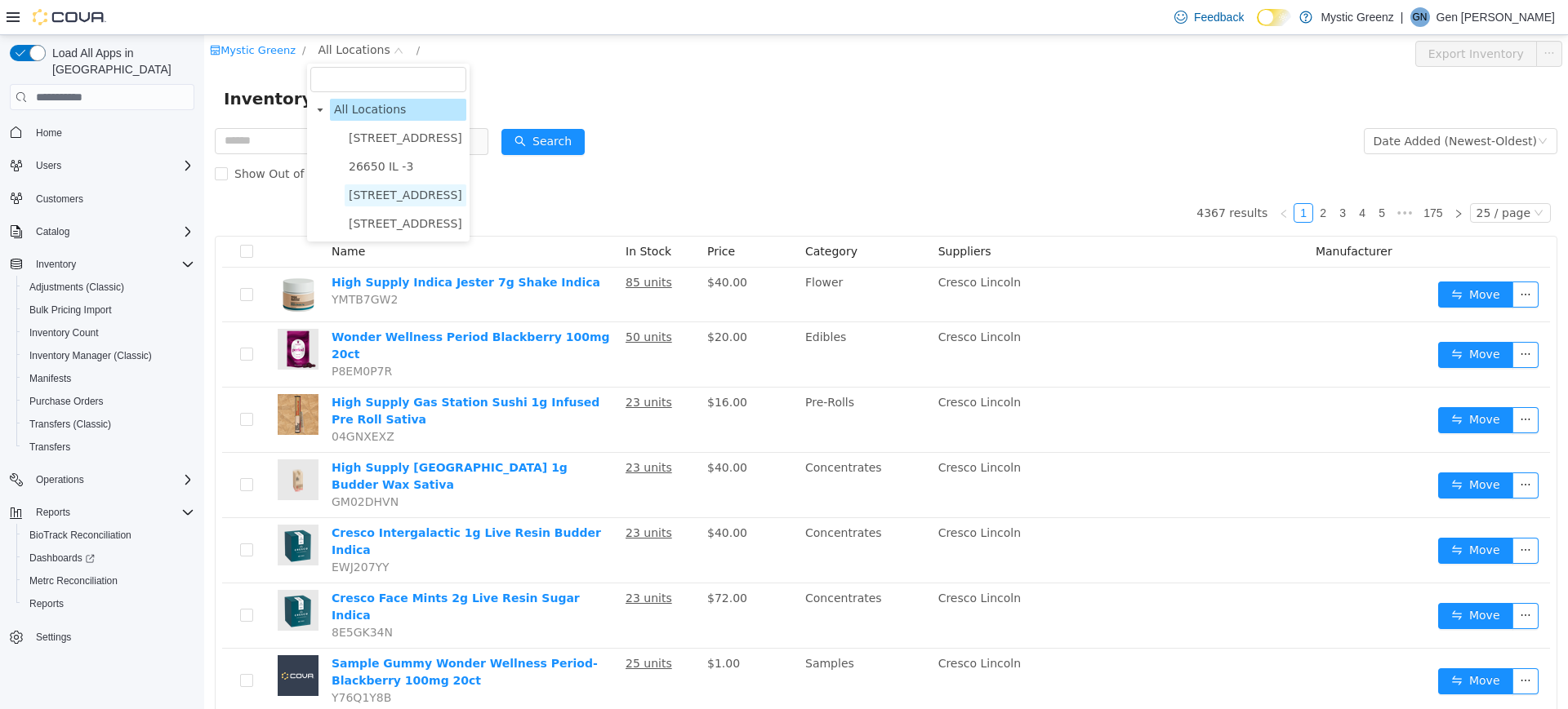
click at [430, 194] on span "360 S Green Mount Rd." at bounding box center [405, 195] width 114 height 13
